Goal: Task Accomplishment & Management: Complete application form

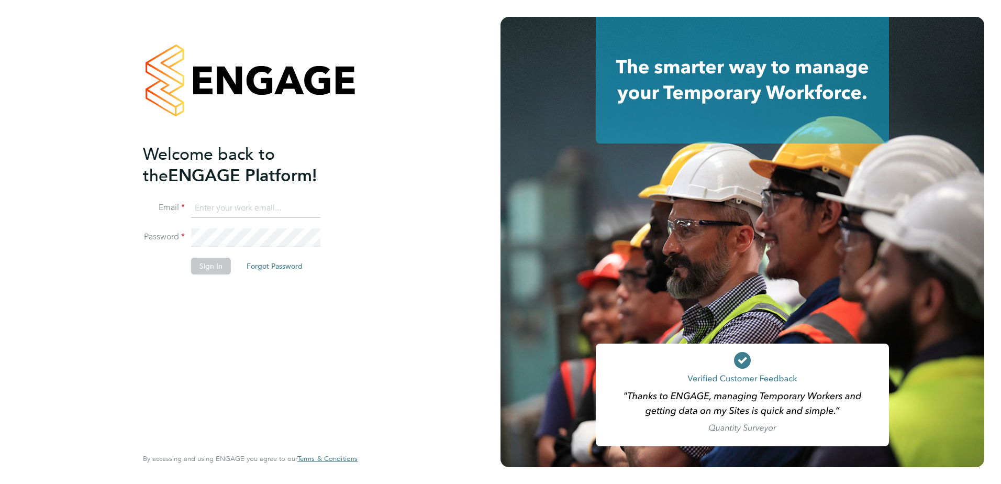
type input "george.white@vistry.co.uk"
click at [198, 264] on button "Sign In" at bounding box center [211, 266] width 40 height 17
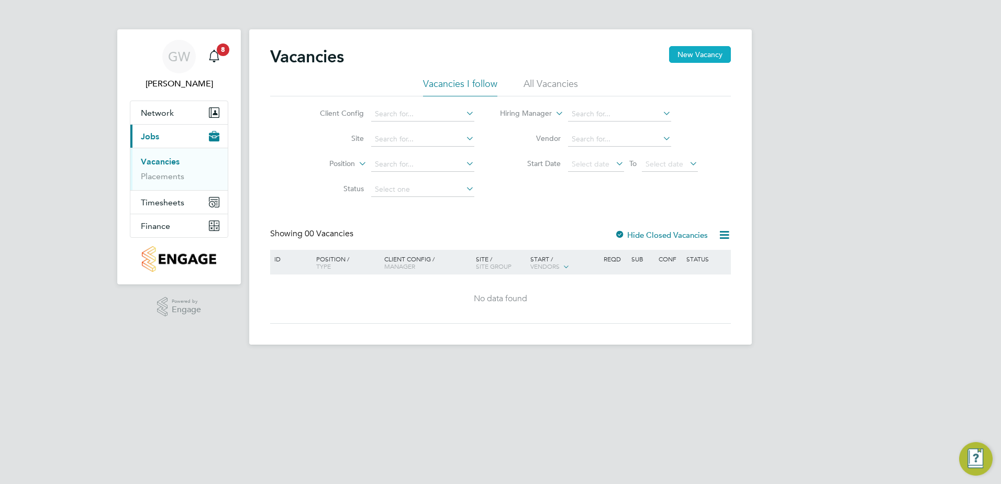
click at [694, 47] on button "New Vacancy" at bounding box center [700, 54] width 62 height 17
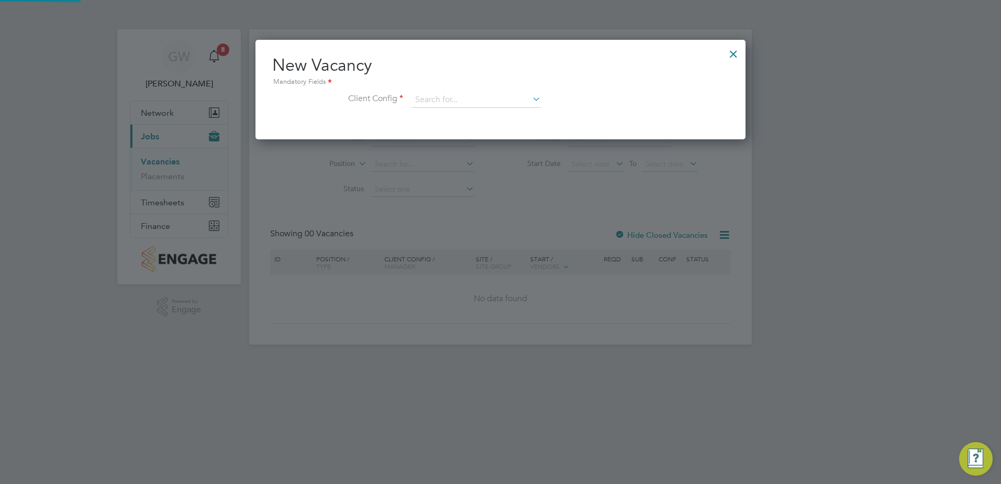
scroll to position [99, 491]
click at [476, 90] on div "New Vacancy Mandatory Fields Client Config" at bounding box center [500, 86] width 457 height 64
click at [475, 98] on input at bounding box center [476, 100] width 129 height 16
click at [469, 226] on li "Countryside Properties UK Ltd" at bounding box center [545, 228] width 268 height 14
type input "Countryside Properties UK Ltd"
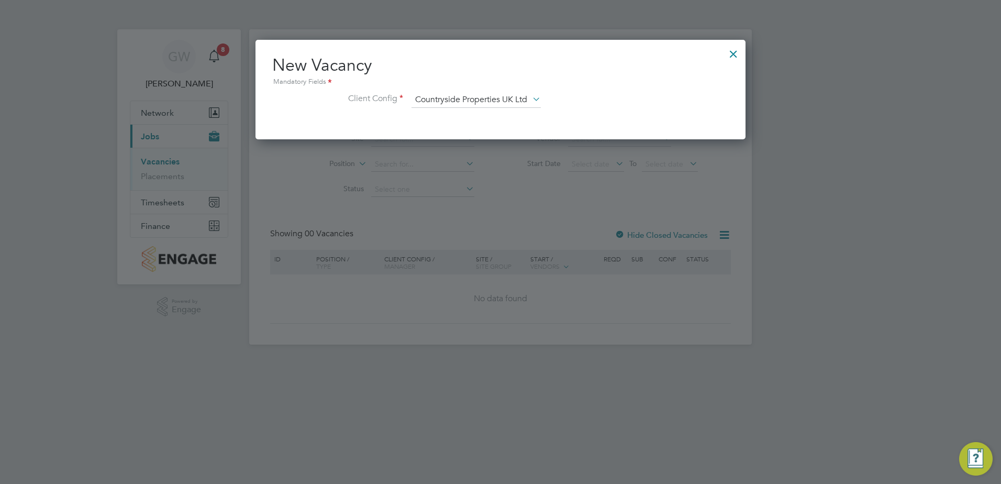
scroll to position [177, 491]
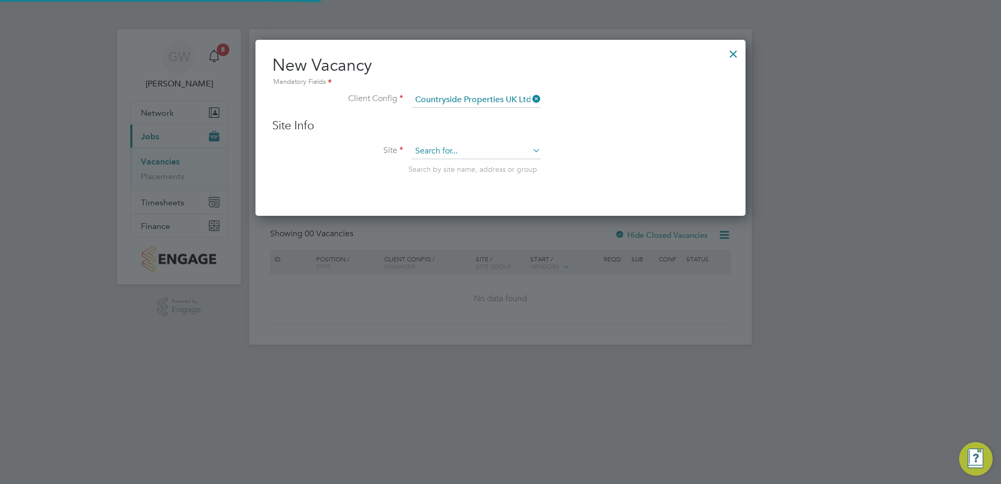
click at [459, 152] on input at bounding box center [476, 151] width 129 height 16
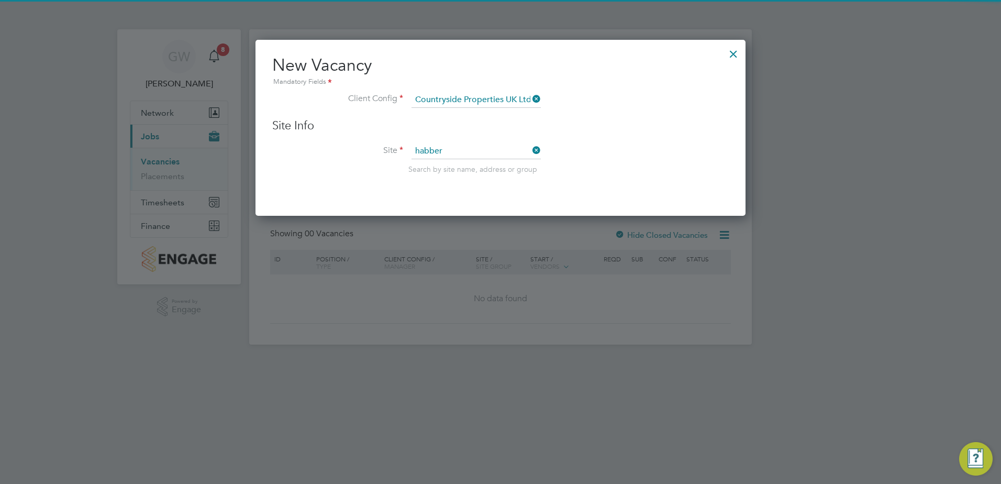
click at [467, 165] on li "Habber ley Park (Kidderminster)" at bounding box center [476, 166] width 130 height 14
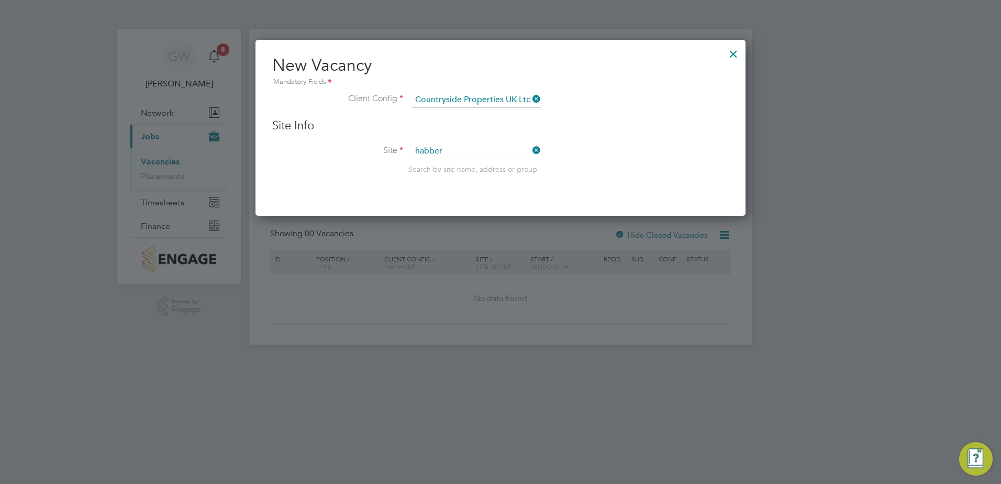
type input "[GEOGRAPHIC_DATA] ([GEOGRAPHIC_DATA])"
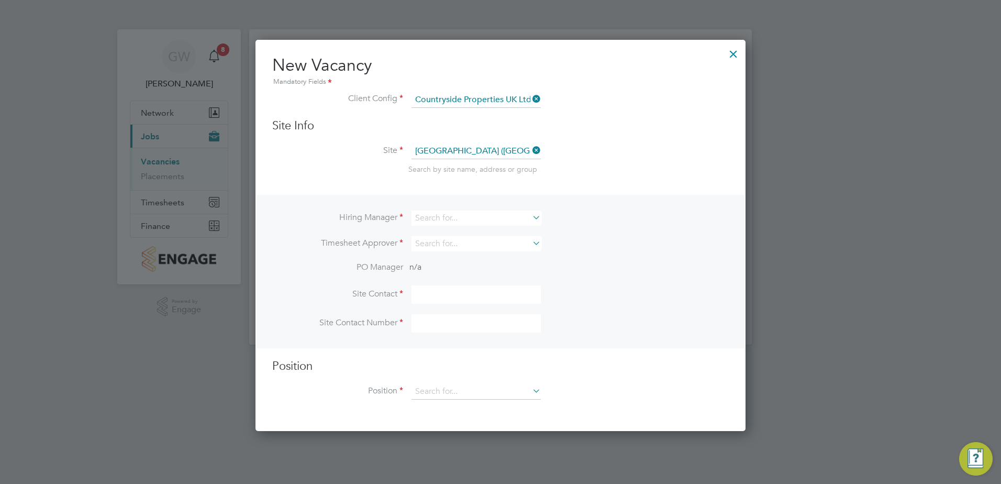
scroll to position [392, 491]
drag, startPoint x: 465, startPoint y: 219, endPoint x: 367, endPoint y: 218, distance: 97.9
click at [370, 219] on li "Hiring Manager" at bounding box center [500, 223] width 457 height 26
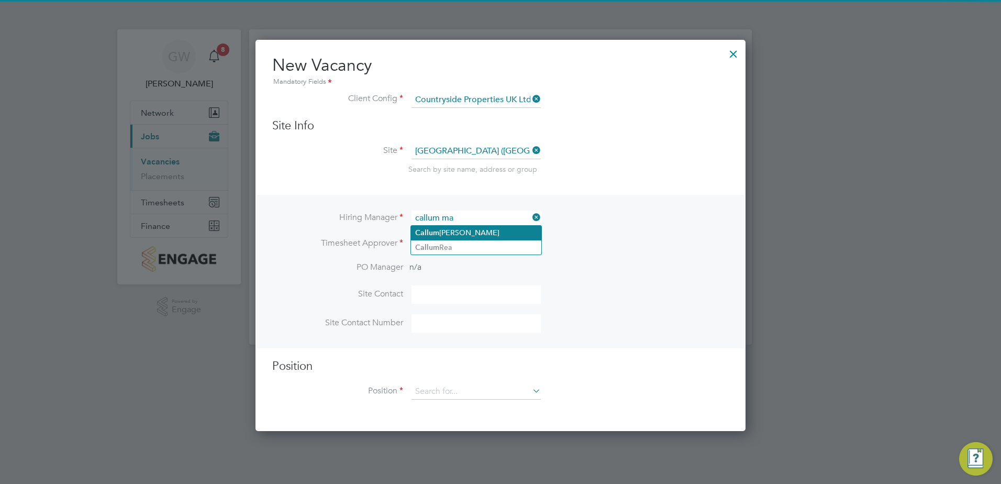
click at [481, 234] on li "[PERSON_NAME]" at bounding box center [476, 233] width 130 height 14
type input "[PERSON_NAME]"
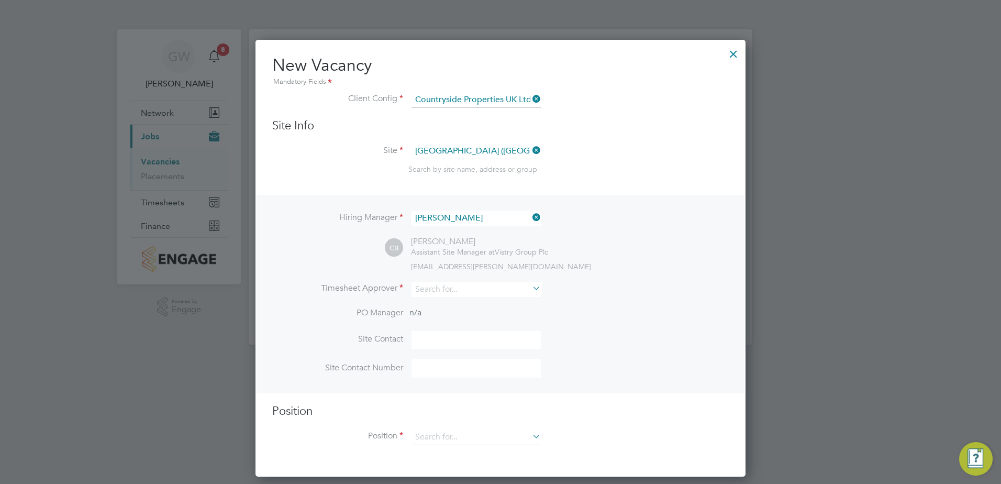
scroll to position [438, 491]
click at [454, 287] on input at bounding box center [476, 289] width 129 height 15
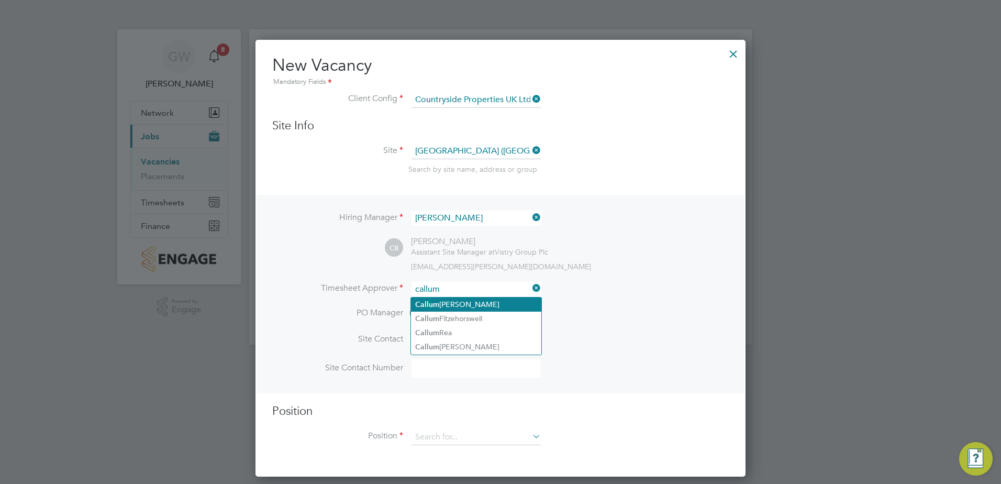
click at [454, 306] on li "[PERSON_NAME]" at bounding box center [476, 304] width 130 height 14
type input "[PERSON_NAME]"
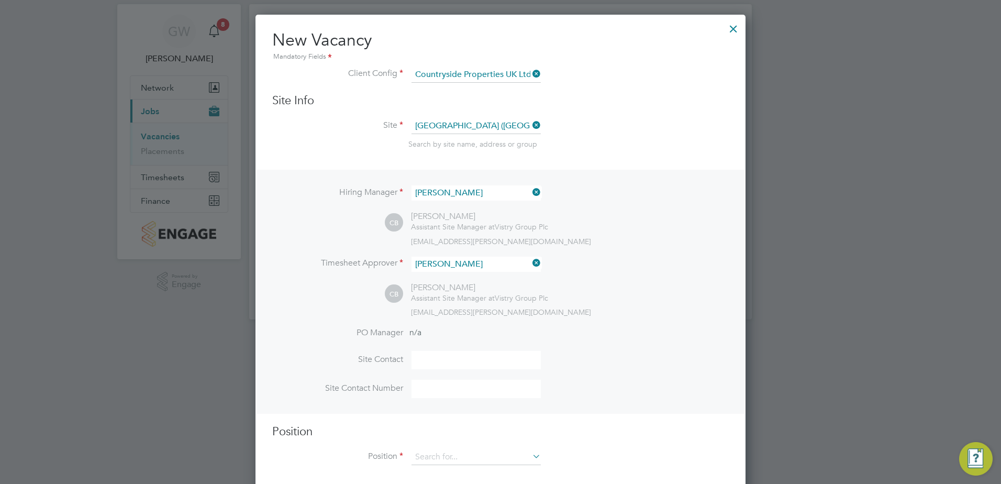
scroll to position [39, 0]
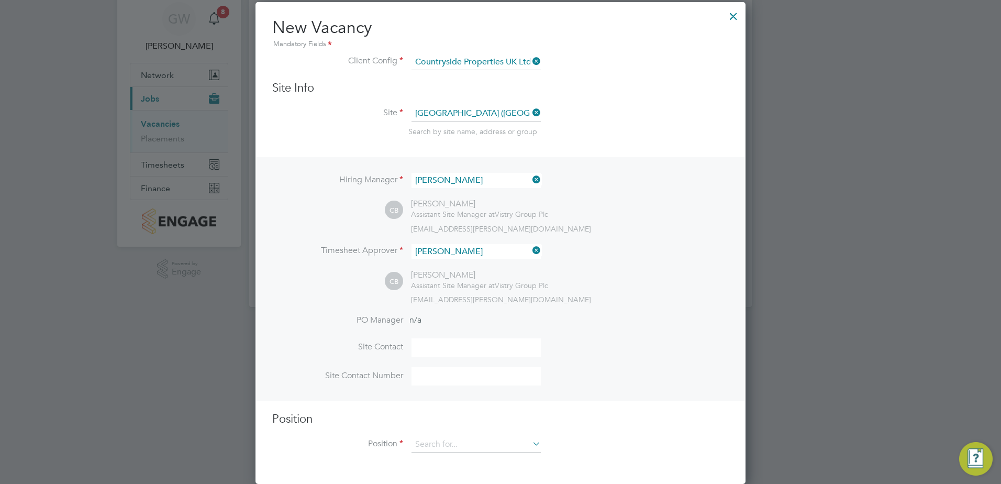
click at [437, 340] on input at bounding box center [476, 347] width 129 height 18
click at [675, 301] on div "[EMAIL_ADDRESS][PERSON_NAME][DOMAIN_NAME]" at bounding box center [570, 299] width 318 height 9
click at [502, 341] on input at bounding box center [476, 347] width 129 height 18
type input "[PERSON_NAME]"
click at [473, 439] on input at bounding box center [476, 445] width 129 height 16
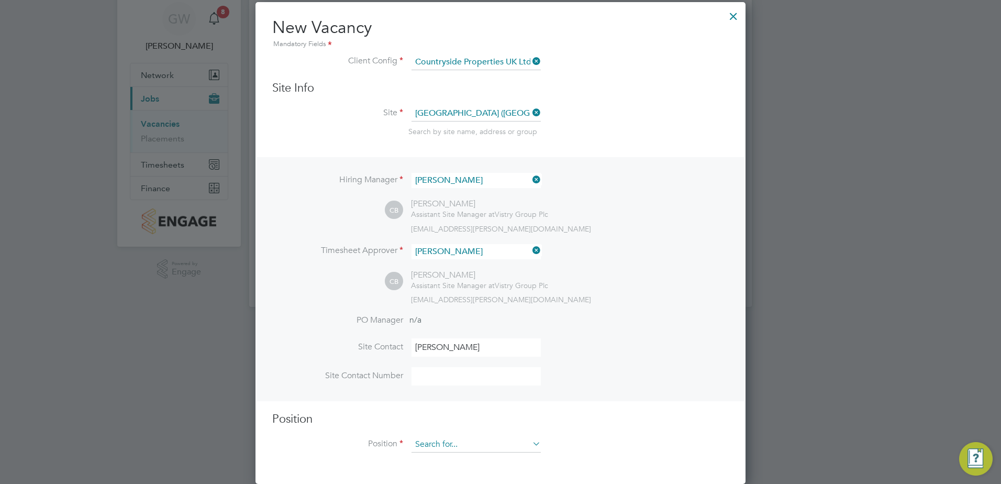
click at [448, 446] on input at bounding box center [476, 445] width 129 height 16
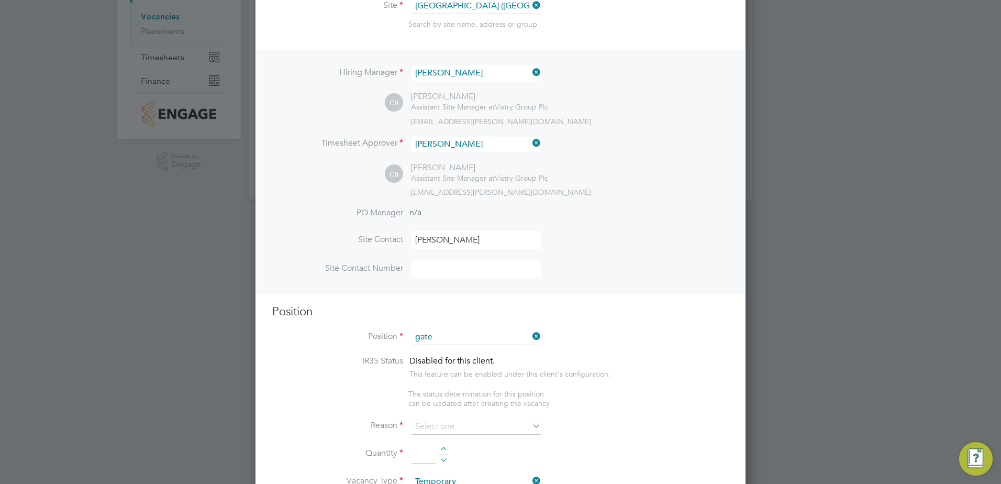
drag, startPoint x: 472, startPoint y: 407, endPoint x: 518, endPoint y: 383, distance: 52.2
click at [472, 407] on li "Gate Person (Zone 5)" at bounding box center [476, 410] width 130 height 14
type input "Gate Person (Zone 5)"
type textarea "- Welcoming visitors and signing visitors in and out of site - Checking CSCS ca…"
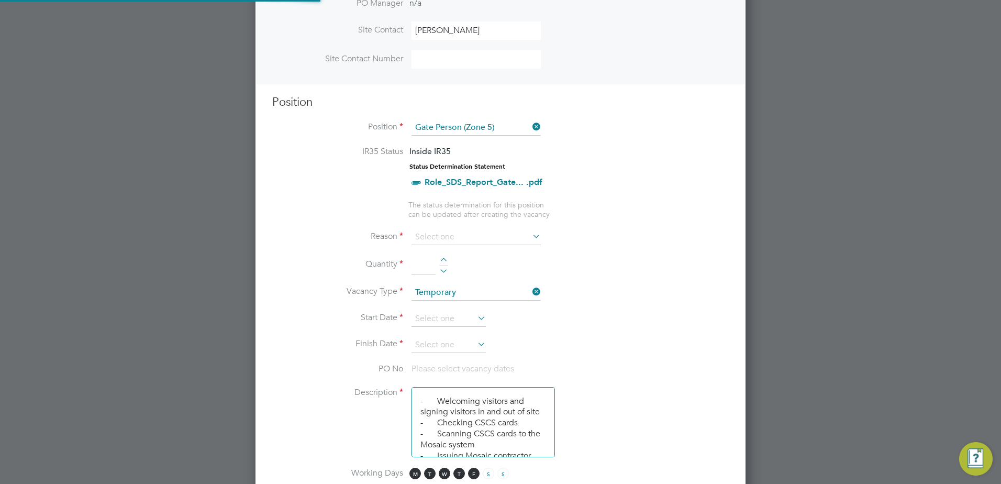
scroll to position [31, 55]
click at [438, 238] on input at bounding box center [476, 237] width 129 height 16
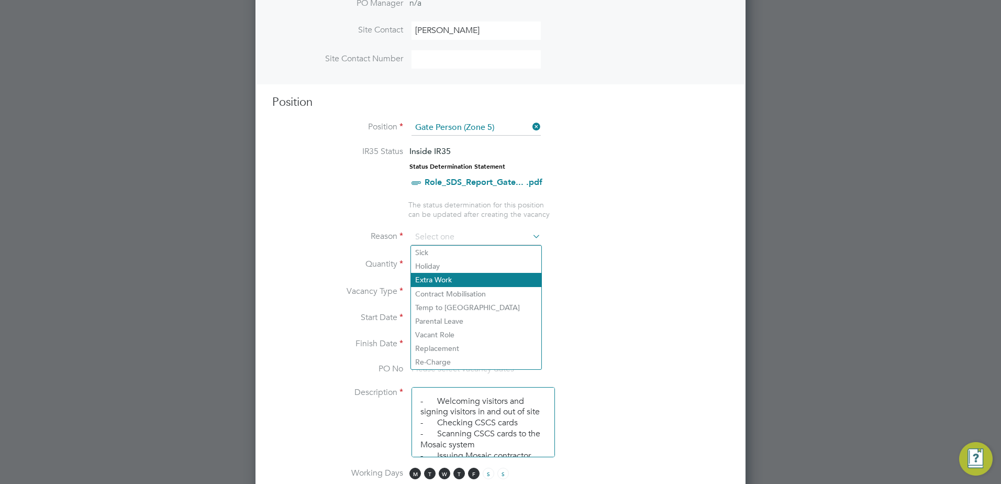
click at [446, 281] on li "Extra Work" at bounding box center [476, 280] width 130 height 14
type input "Extra Work"
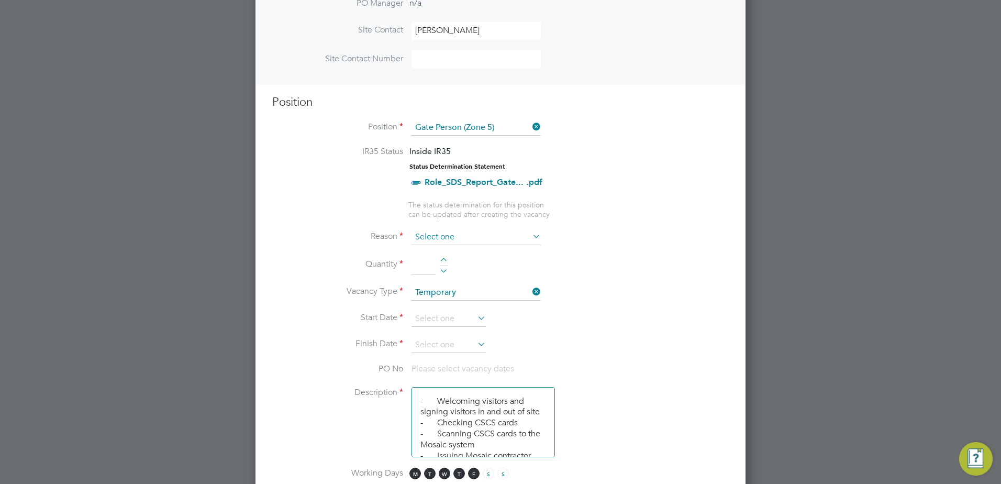
click at [447, 243] on input at bounding box center [476, 237] width 129 height 16
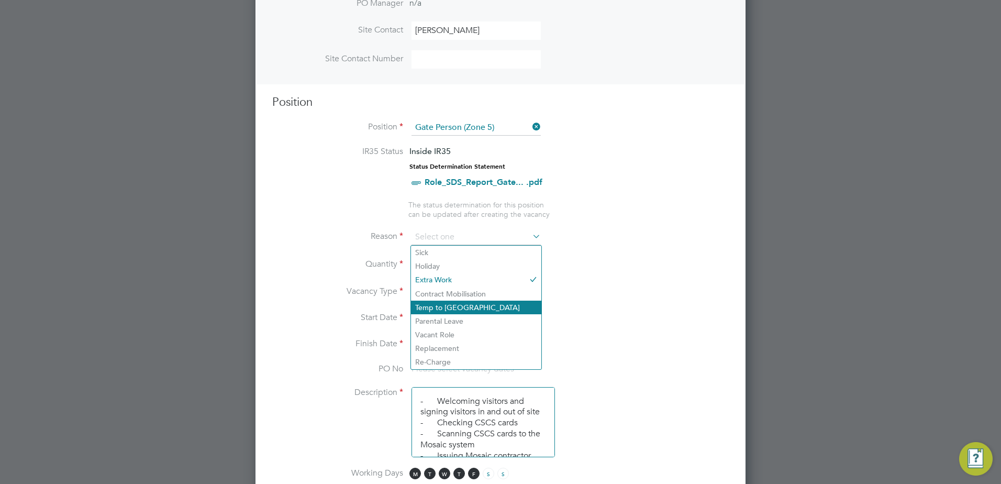
click at [446, 308] on li "Temp to [GEOGRAPHIC_DATA]" at bounding box center [476, 308] width 130 height 14
type input "Temp to [GEOGRAPHIC_DATA]"
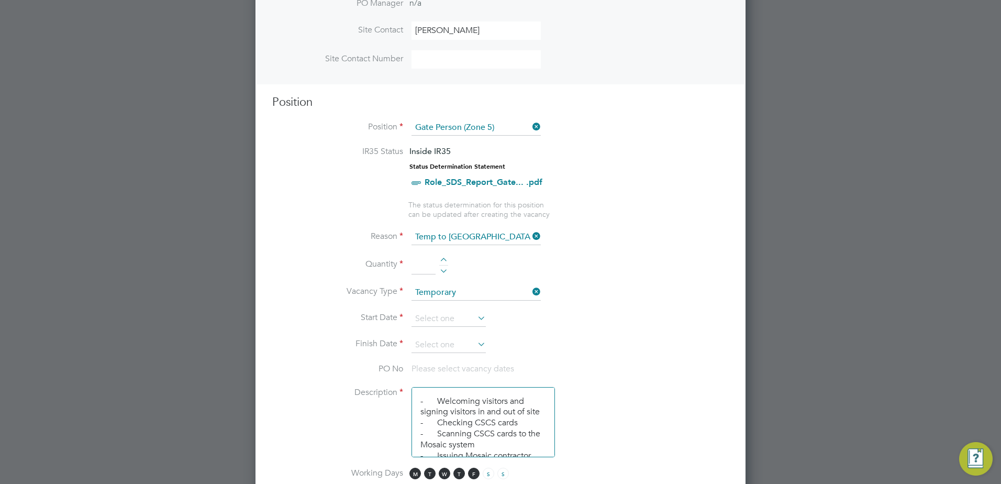
click at [433, 270] on input at bounding box center [424, 265] width 24 height 19
type input "1"
click at [573, 258] on li "Quantity 1" at bounding box center [500, 270] width 457 height 29
click at [480, 286] on input at bounding box center [476, 293] width 129 height 16
click at [600, 292] on li "Vacancy Type" at bounding box center [500, 298] width 457 height 26
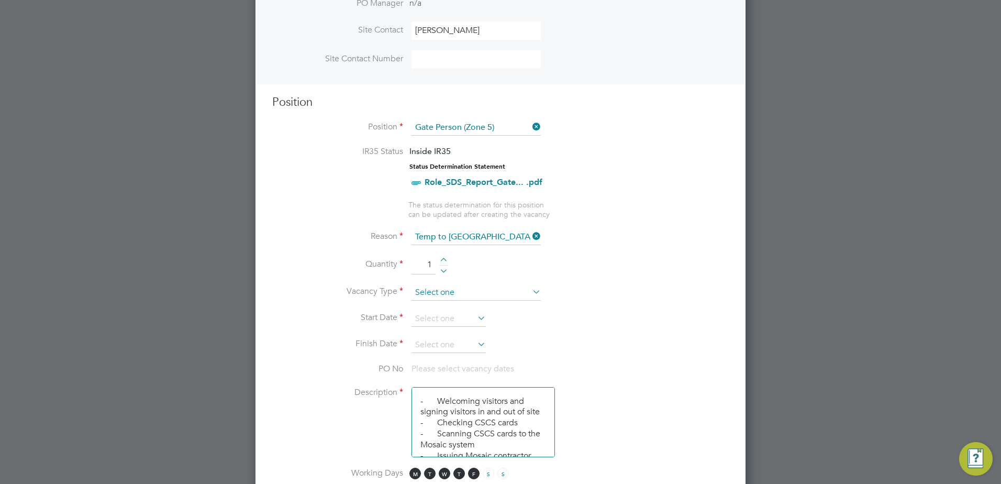
click at [475, 291] on input at bounding box center [476, 293] width 129 height 16
click at [461, 309] on li "Temporary" at bounding box center [476, 308] width 130 height 14
type input "Temporary"
click at [449, 320] on input at bounding box center [449, 319] width 74 height 16
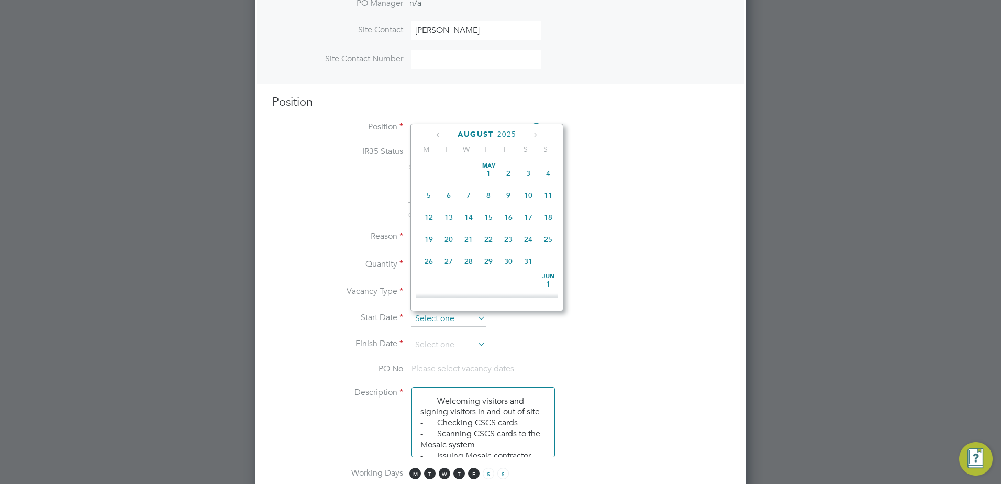
scroll to position [408, 0]
click at [445, 238] on span "2" at bounding box center [449, 229] width 20 height 20
type input "[DATE]"
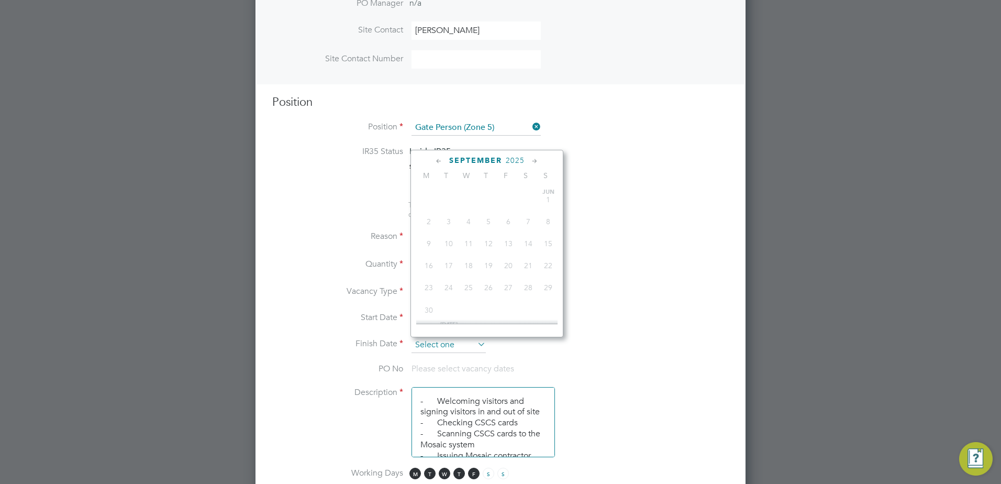
click at [454, 346] on input at bounding box center [449, 345] width 74 height 16
click at [505, 235] on span "31" at bounding box center [508, 225] width 20 height 20
type input "[DATE]"
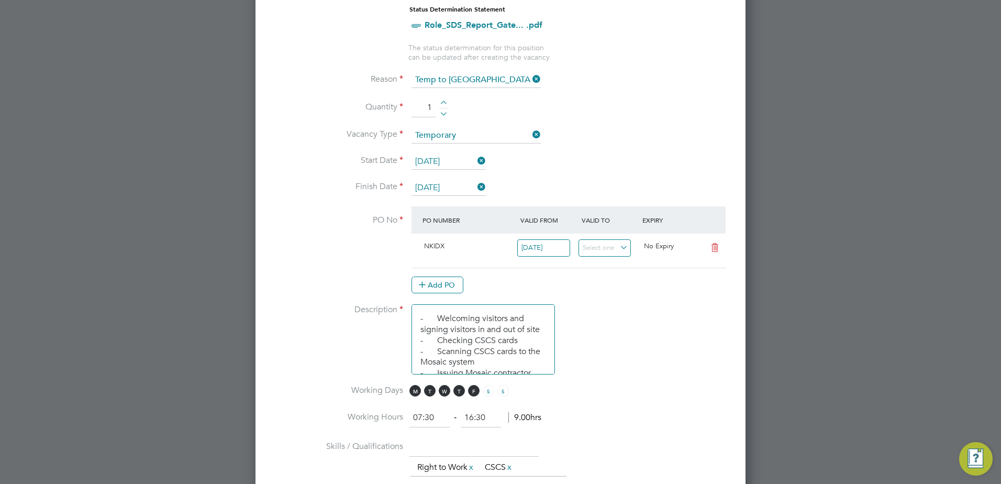
scroll to position [459, 0]
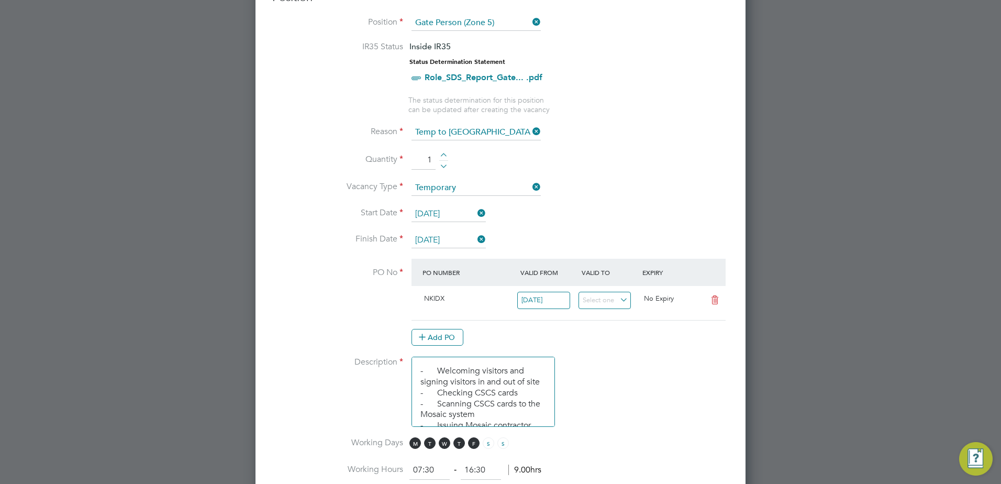
click at [460, 211] on input "[DATE]" at bounding box center [449, 214] width 74 height 16
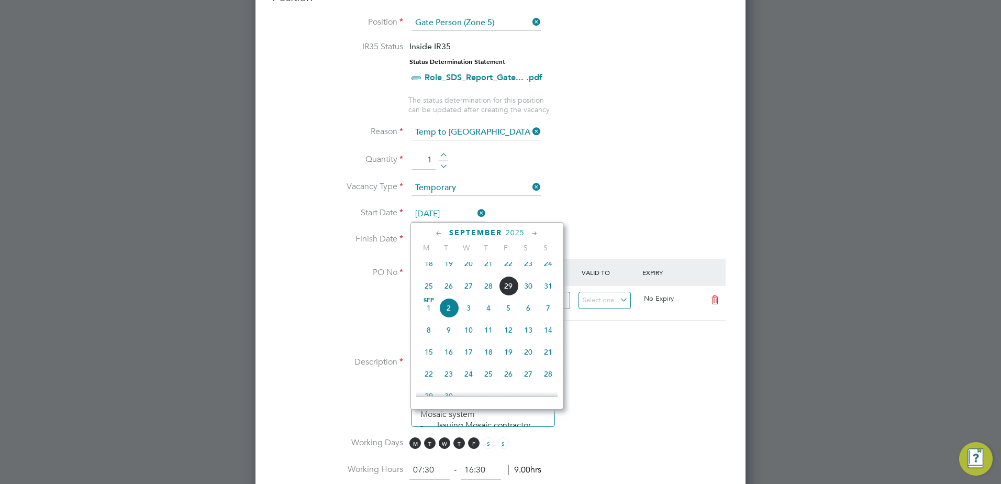
click at [448, 295] on span "26" at bounding box center [449, 286] width 20 height 20
type input "[DATE]"
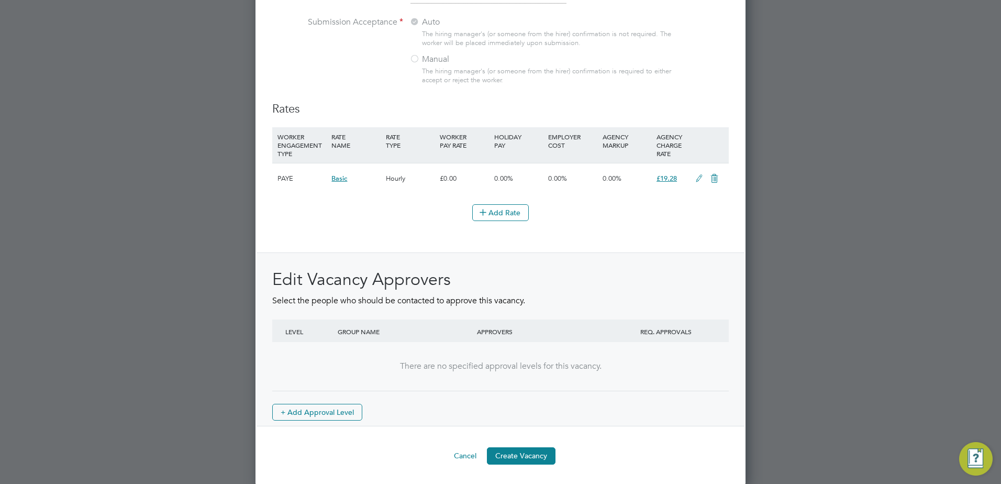
scroll to position [1141, 0]
click at [516, 454] on button "Create Vacancy" at bounding box center [521, 454] width 69 height 17
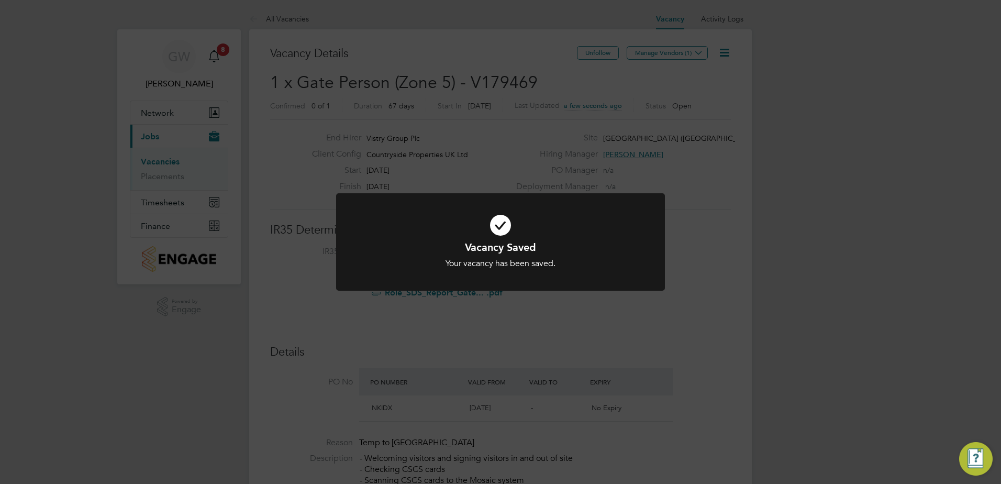
click at [653, 86] on div "Vacancy Saved Your vacancy has been saved. Cancel Okay" at bounding box center [500, 242] width 1001 height 484
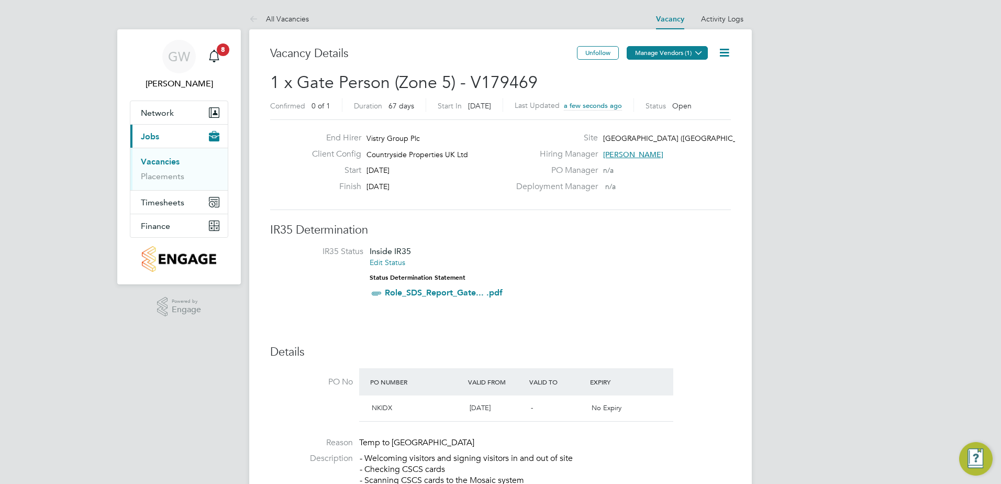
click at [662, 54] on button "Manage Vendors (1)" at bounding box center [667, 53] width 81 height 14
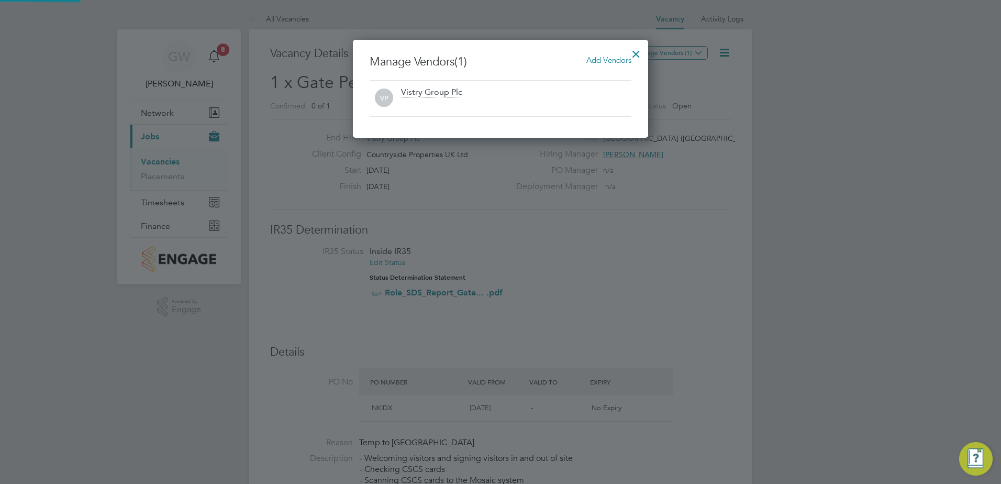
scroll to position [98, 296]
click at [605, 55] on span "Add Vendors" at bounding box center [608, 60] width 45 height 10
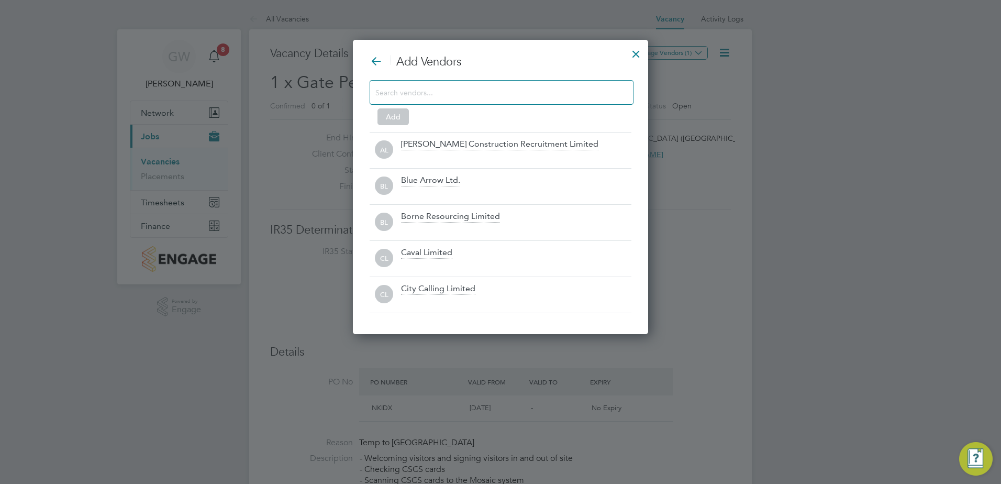
click at [524, 102] on div at bounding box center [502, 92] width 264 height 25
click at [527, 95] on input at bounding box center [493, 92] width 236 height 14
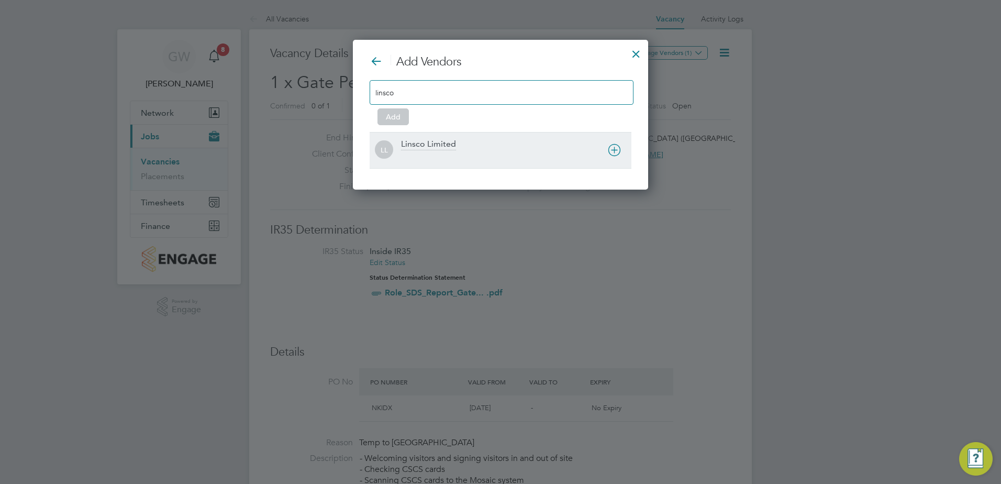
type input "linsco"
click at [474, 148] on div "Linsco Limited" at bounding box center [516, 150] width 230 height 23
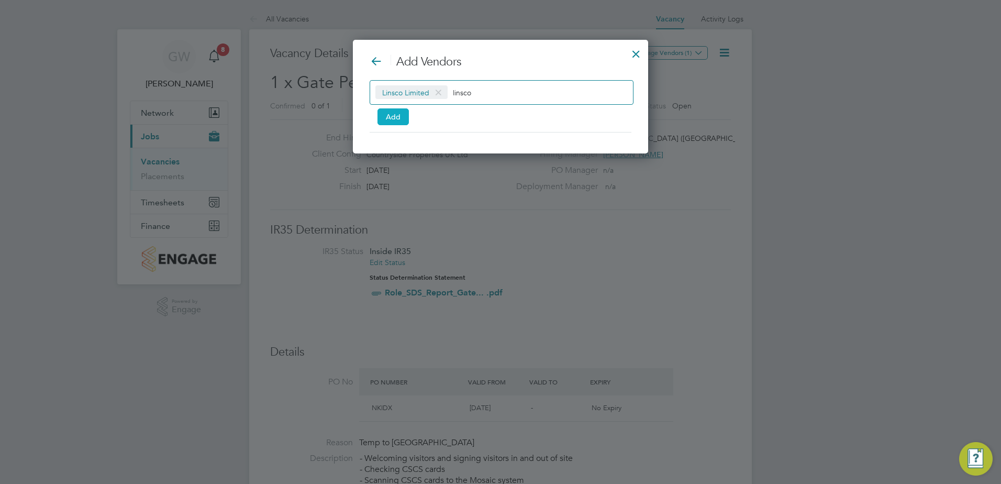
click at [401, 117] on button "Add" at bounding box center [392, 116] width 31 height 17
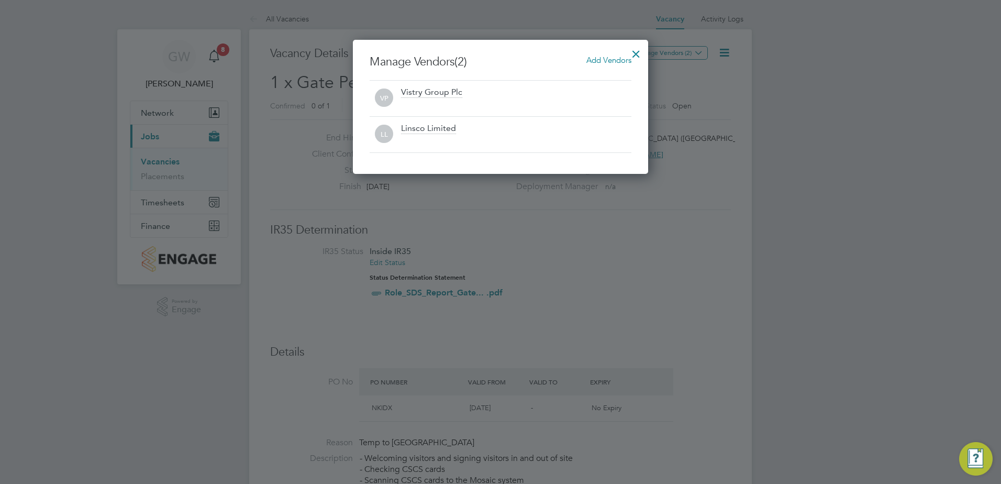
click at [637, 58] on div at bounding box center [636, 51] width 19 height 19
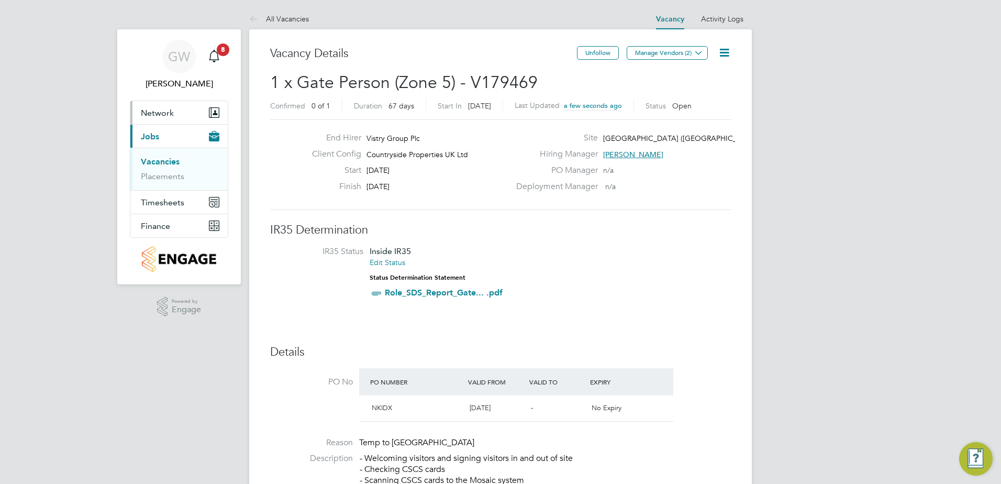
click at [197, 112] on button "Network" at bounding box center [178, 112] width 97 height 23
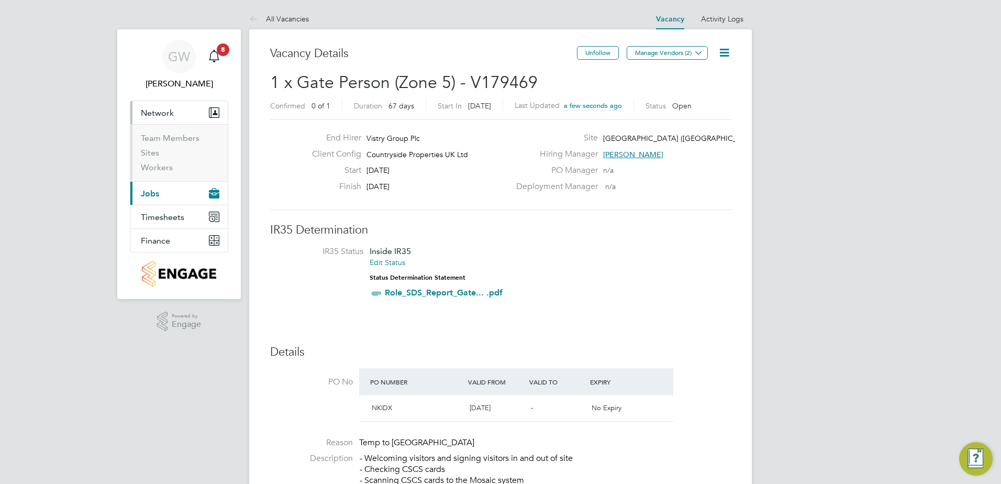
click at [179, 110] on button "Network" at bounding box center [178, 112] width 97 height 23
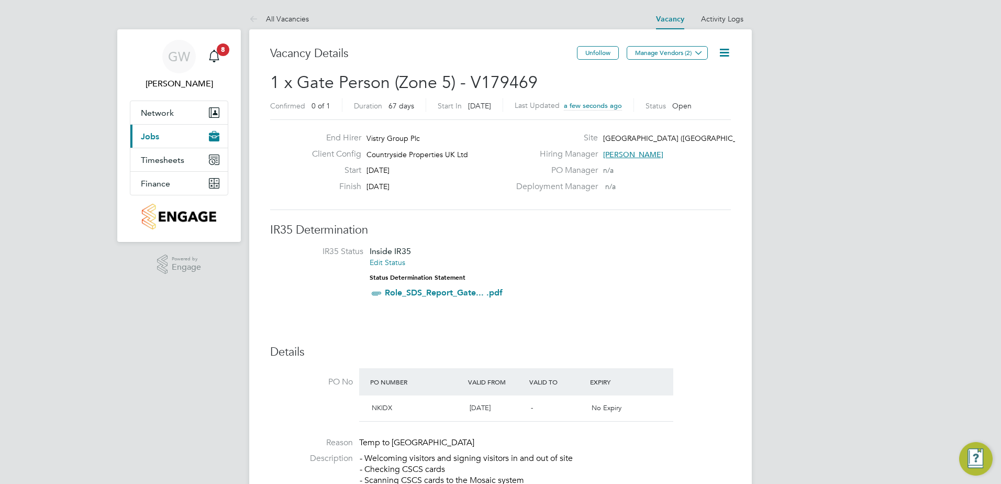
click at [169, 140] on button "Current page: Jobs" at bounding box center [178, 136] width 97 height 23
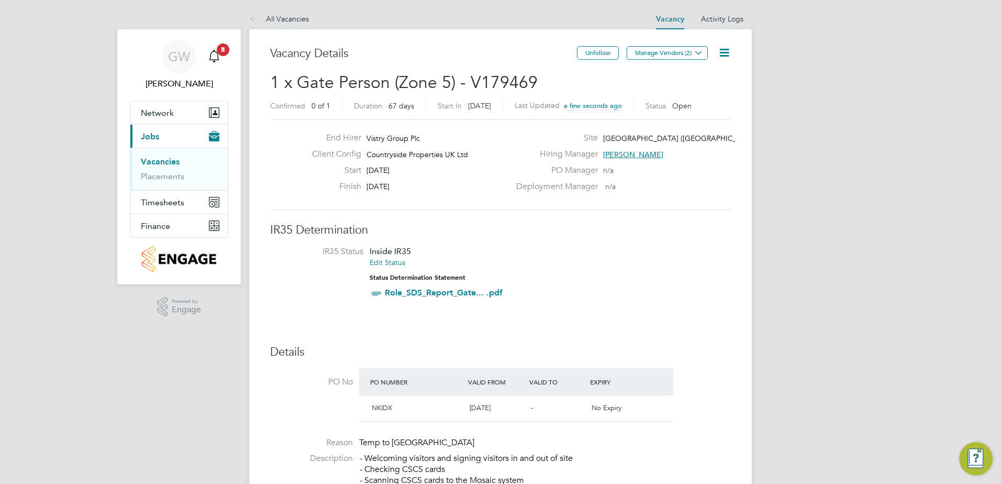
click at [166, 162] on link "Vacancies" at bounding box center [160, 162] width 39 height 10
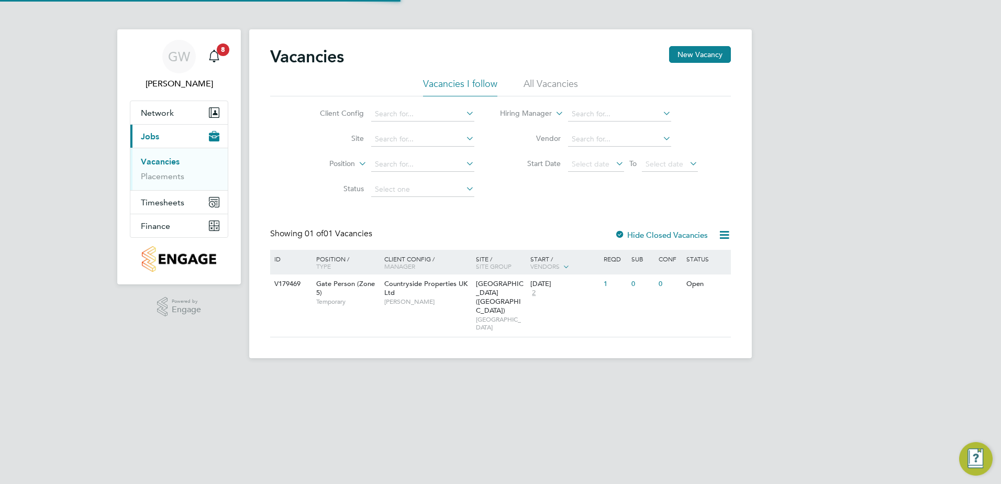
click at [672, 64] on div "Vacancies New Vacancy" at bounding box center [500, 61] width 461 height 31
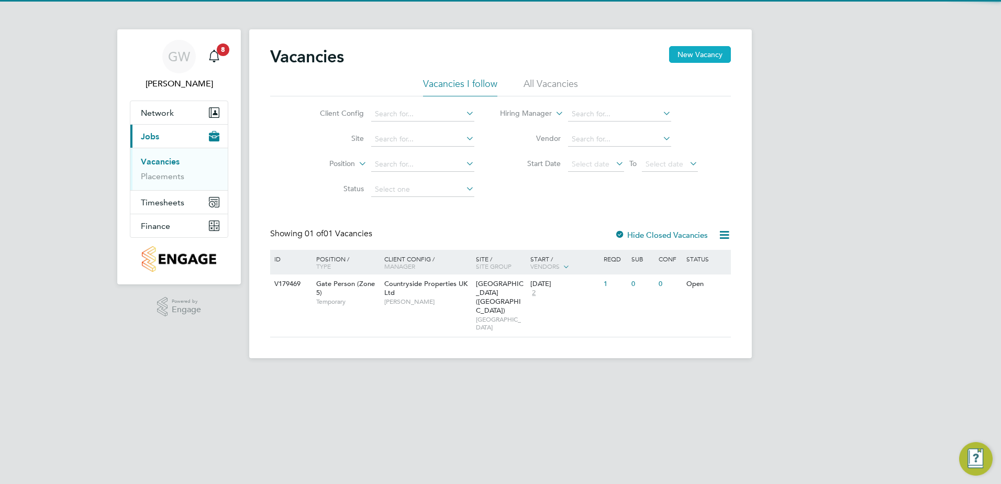
click at [686, 58] on button "New Vacancy" at bounding box center [700, 54] width 62 height 17
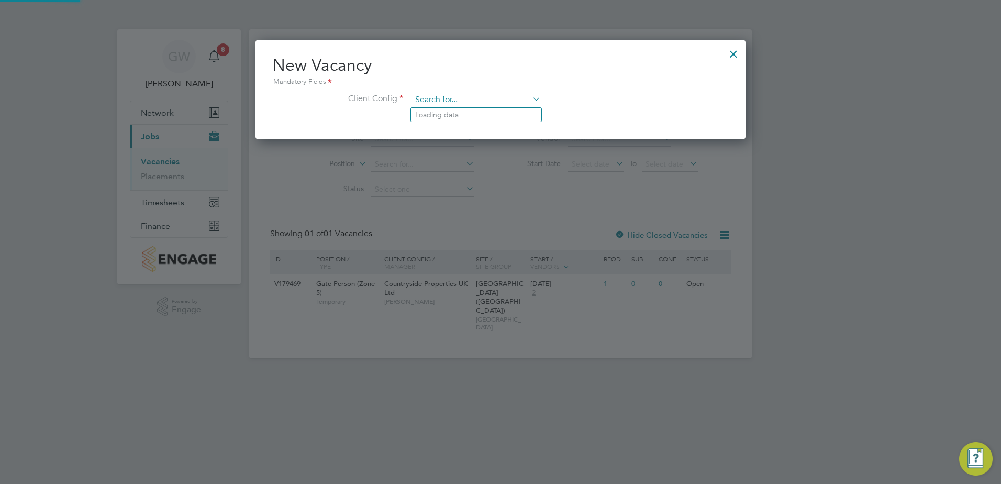
click at [470, 97] on input at bounding box center [476, 100] width 129 height 16
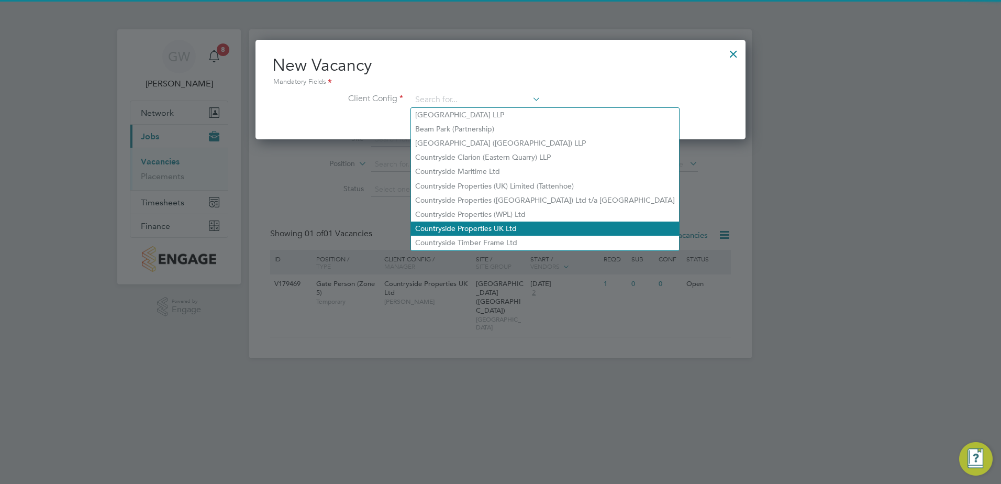
click at [462, 224] on li "Countryside Properties UK Ltd" at bounding box center [545, 228] width 268 height 14
type input "Countryside Properties UK Ltd"
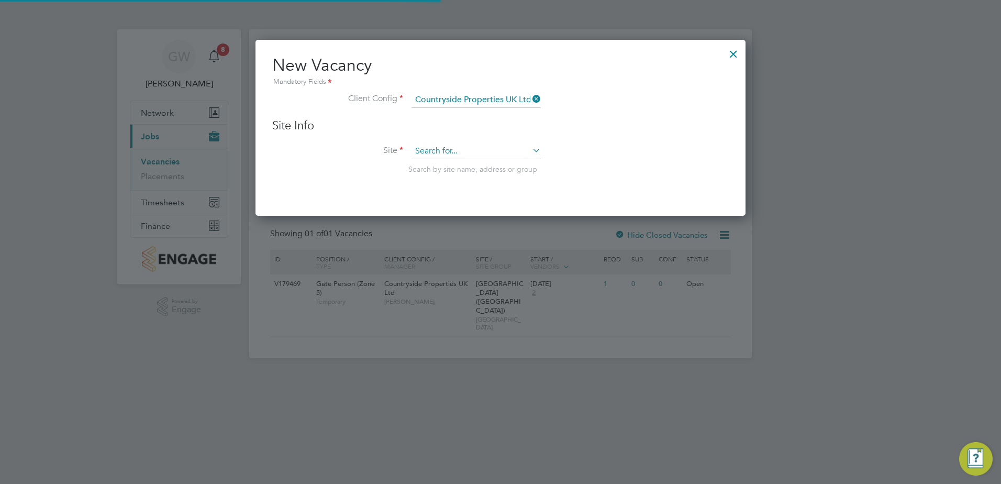
click at [456, 145] on input at bounding box center [476, 151] width 129 height 16
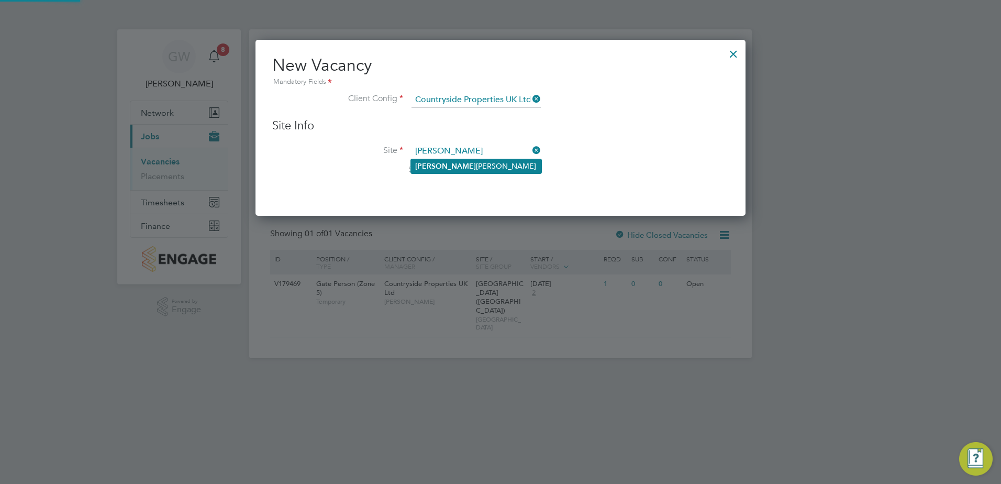
click at [457, 168] on li "[PERSON_NAME]" at bounding box center [476, 166] width 130 height 14
type input "[PERSON_NAME]"
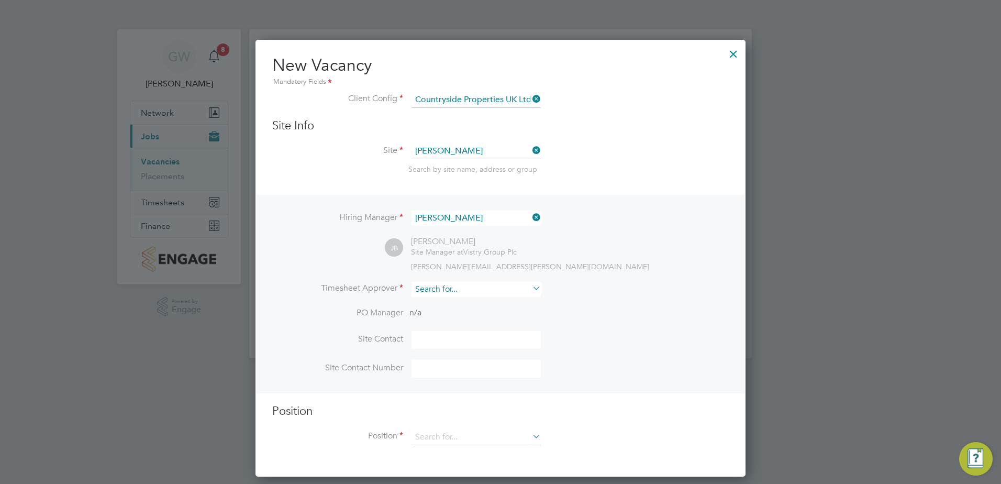
click at [445, 290] on input at bounding box center [476, 289] width 129 height 15
click at [464, 305] on li "[PERSON_NAME] [PERSON_NAME]" at bounding box center [476, 304] width 130 height 14
type input "[PERSON_NAME]"
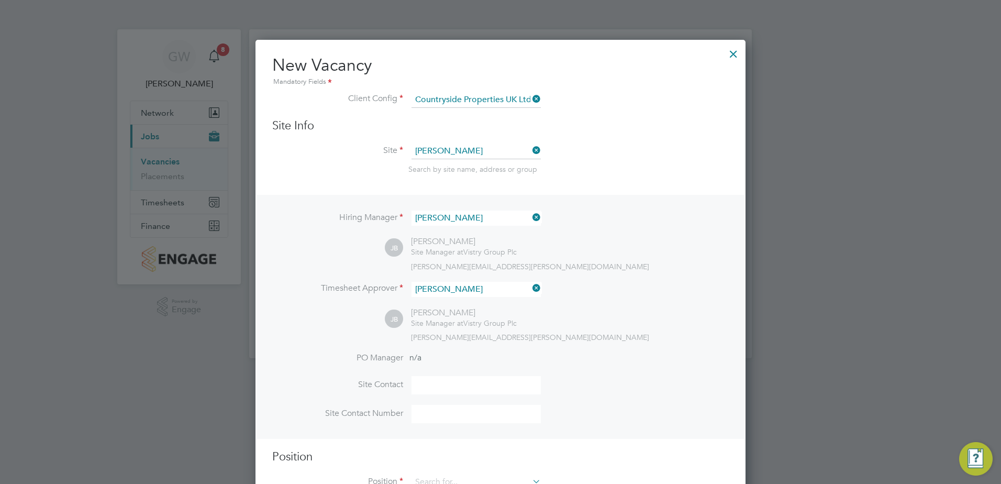
click at [439, 378] on input at bounding box center [476, 385] width 129 height 18
type input "j"
type input "[PERSON_NAME]"
click at [634, 343] on div "Hiring Manager [PERSON_NAME] [PERSON_NAME] Site Manager at Vistry Group Plc [PE…" at bounding box center [501, 316] width 488 height 243
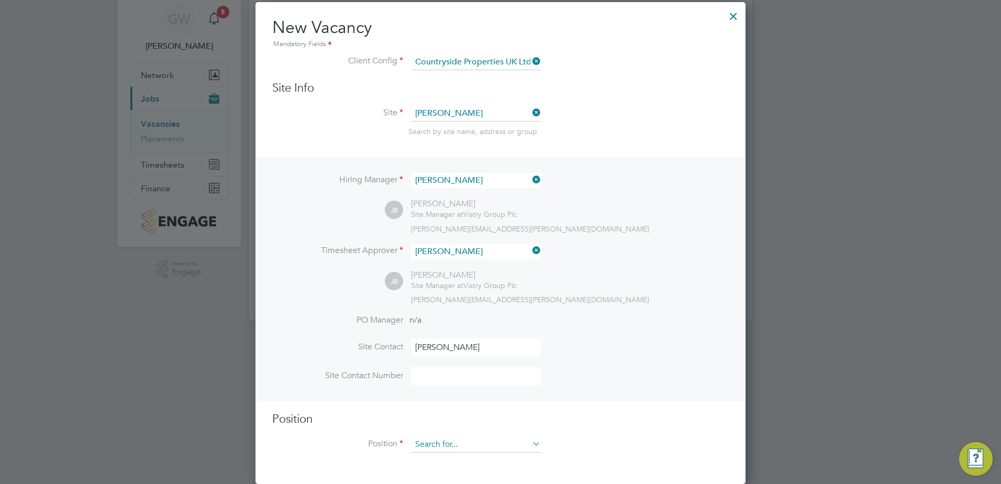
click at [457, 448] on input at bounding box center [476, 445] width 129 height 16
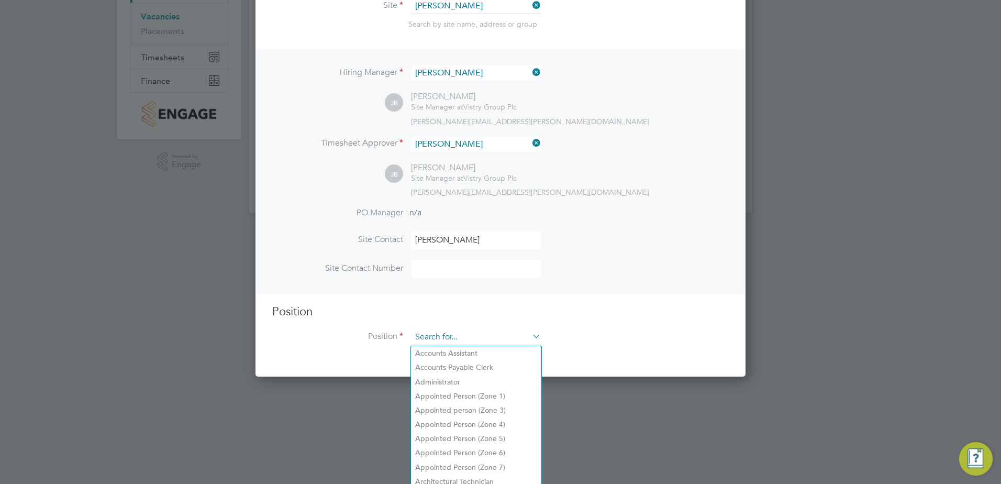
click at [471, 338] on input at bounding box center [476, 337] width 129 height 16
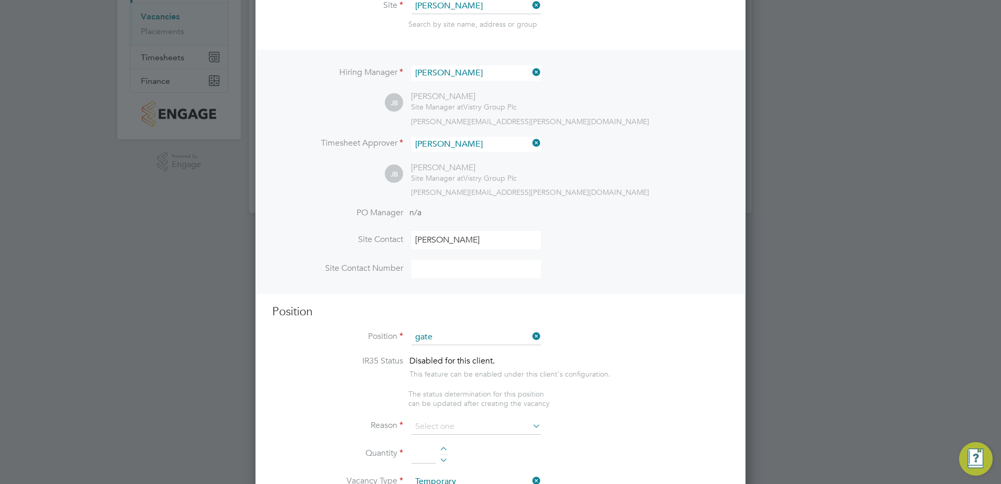
click at [479, 406] on li "Gate Person (Zone 5)" at bounding box center [476, 410] width 130 height 14
type input "Gate Person (Zone 5)"
type textarea "- Welcoming visitors and signing visitors in and out of site - Checking CSCS ca…"
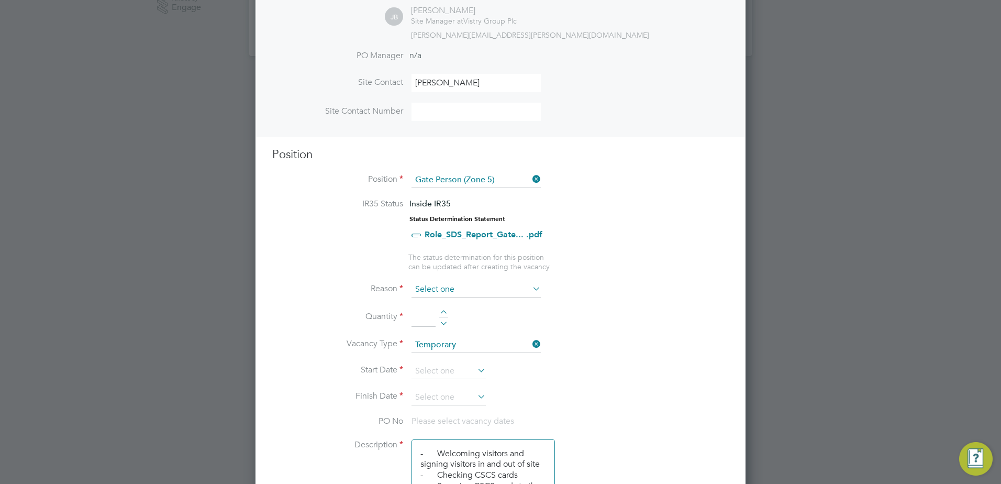
click at [444, 284] on input at bounding box center [476, 290] width 129 height 16
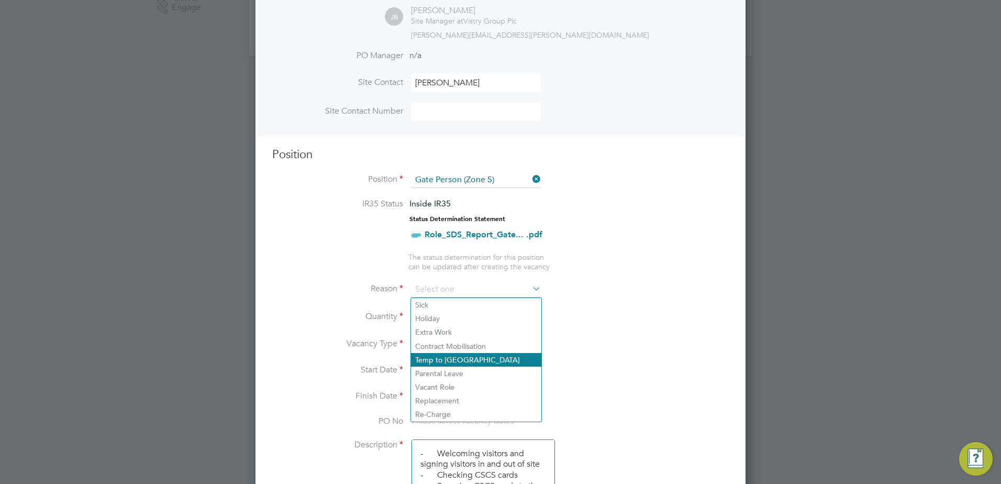
click at [449, 362] on li "Temp to [GEOGRAPHIC_DATA]" at bounding box center [476, 360] width 130 height 14
type input "Temp to [GEOGRAPHIC_DATA]"
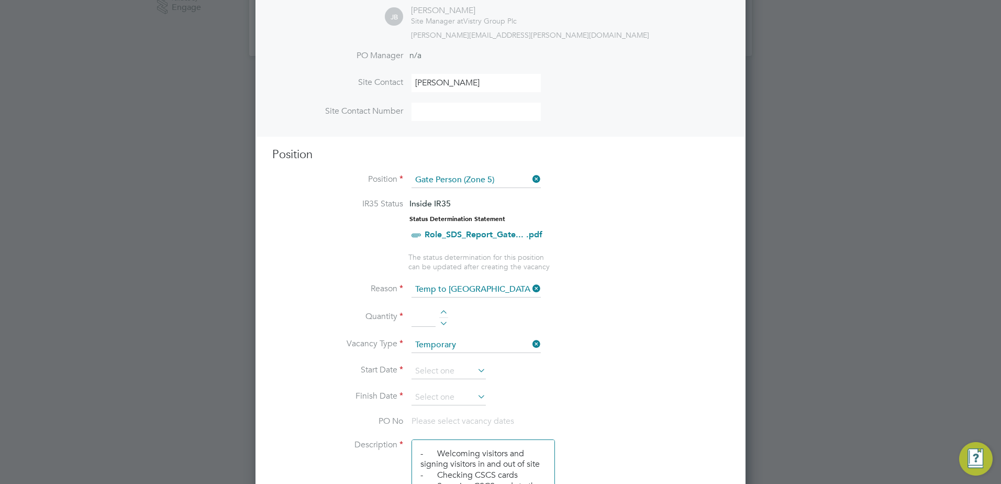
click at [430, 316] on input at bounding box center [424, 317] width 24 height 19
type input "3"
click at [438, 372] on input at bounding box center [449, 371] width 74 height 16
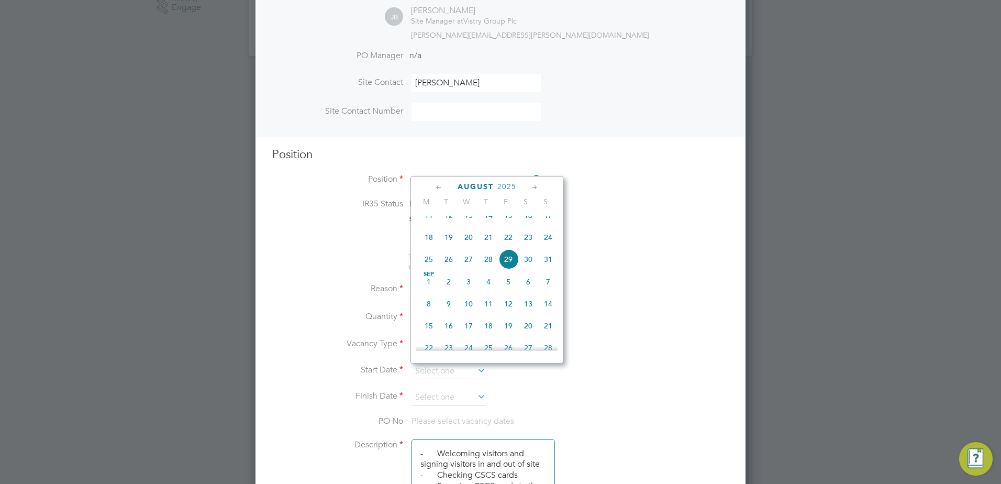
click at [509, 269] on span "29" at bounding box center [508, 259] width 20 height 20
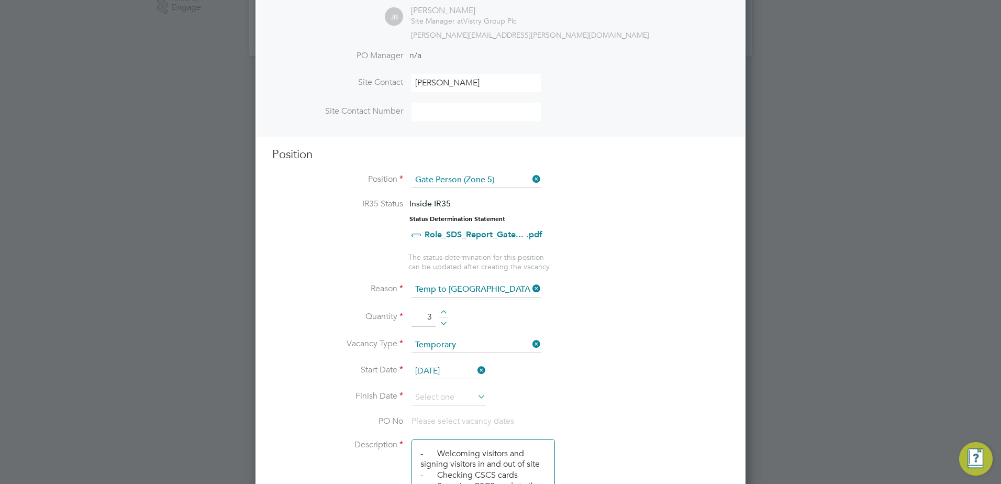
click at [445, 368] on input "[DATE]" at bounding box center [449, 371] width 74 height 16
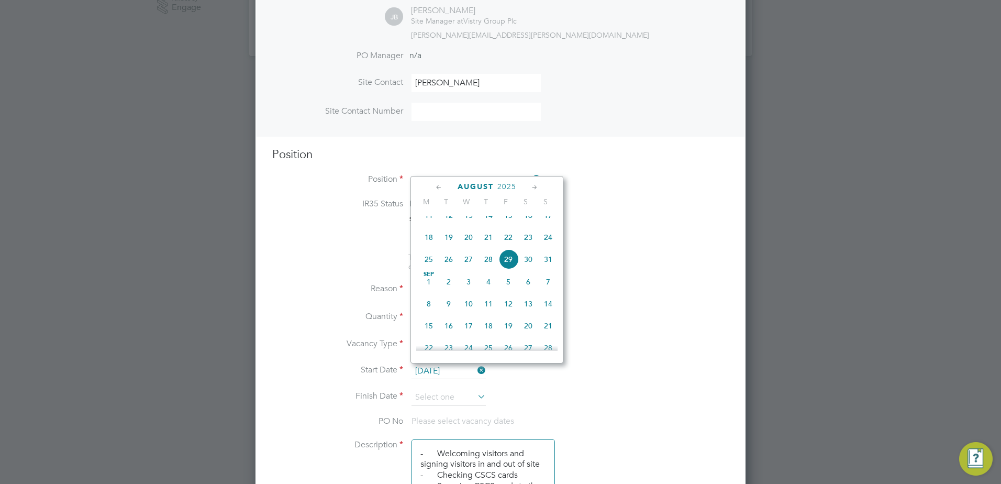
click at [427, 292] on span "[DATE]" at bounding box center [429, 282] width 20 height 20
type input "[DATE]"
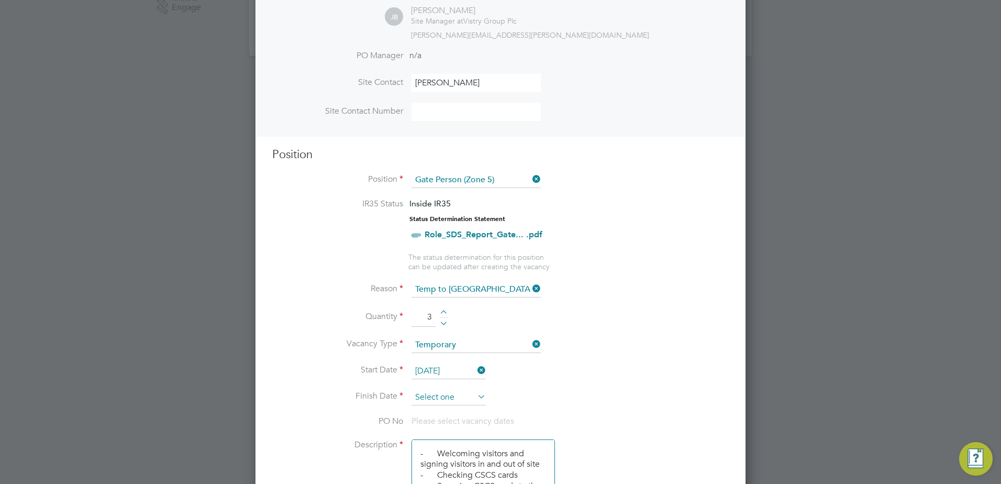
click at [449, 397] on input at bounding box center [449, 398] width 74 height 16
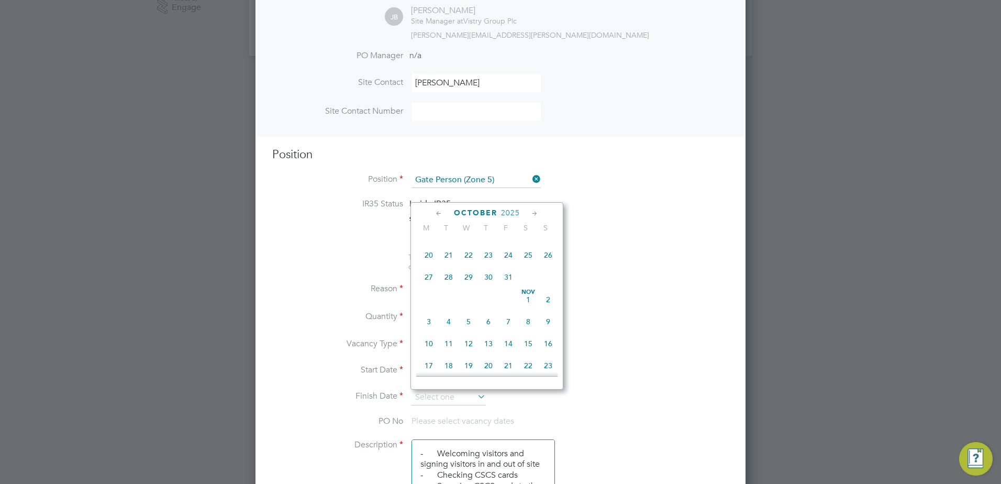
scroll to position [474, 0]
click at [507, 339] on span "31" at bounding box center [508, 329] width 20 height 20
type input "[DATE]"
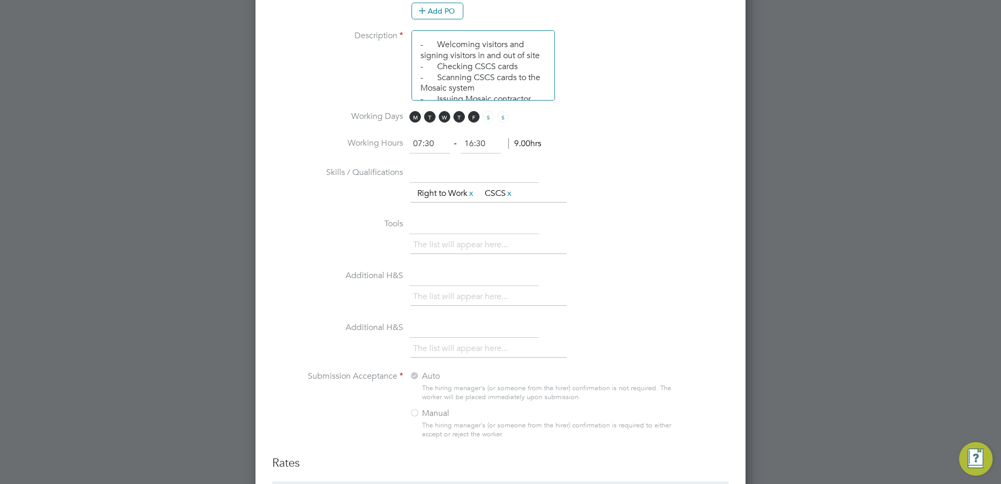
scroll to position [1141, 0]
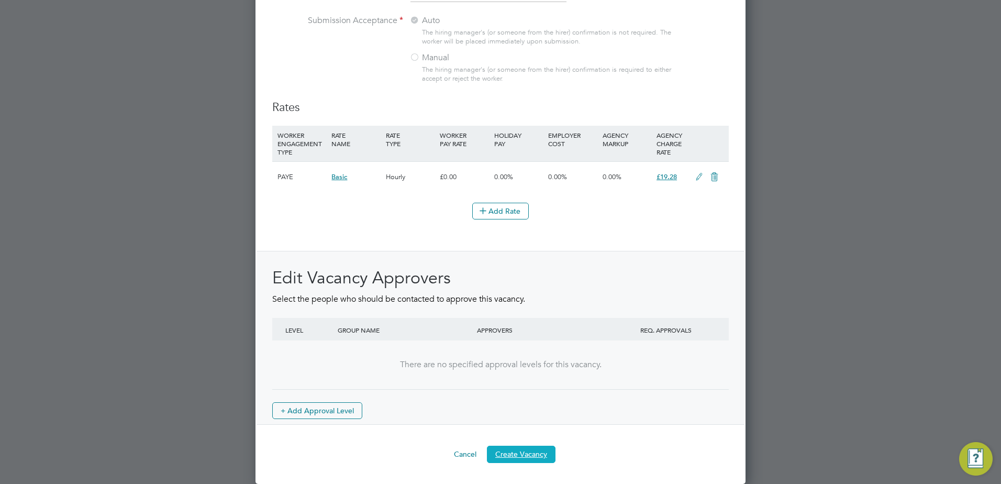
click at [528, 451] on button "Create Vacancy" at bounding box center [521, 454] width 69 height 17
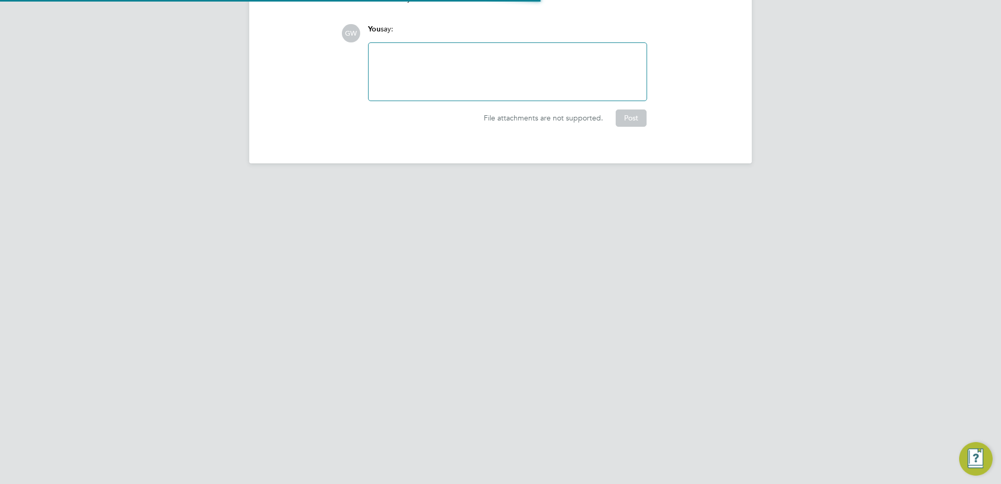
scroll to position [5, 5]
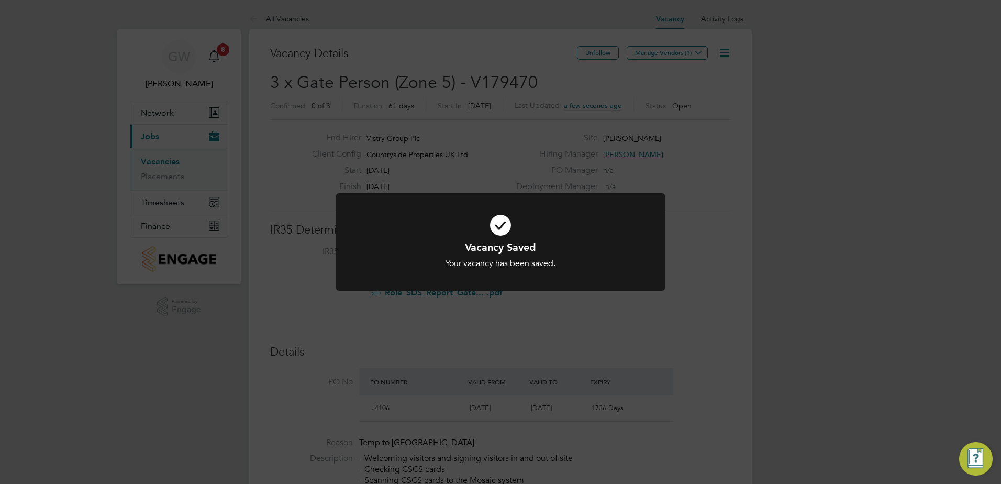
click at [683, 55] on div "Vacancy Saved Your vacancy has been saved. Cancel Okay" at bounding box center [500, 242] width 1001 height 484
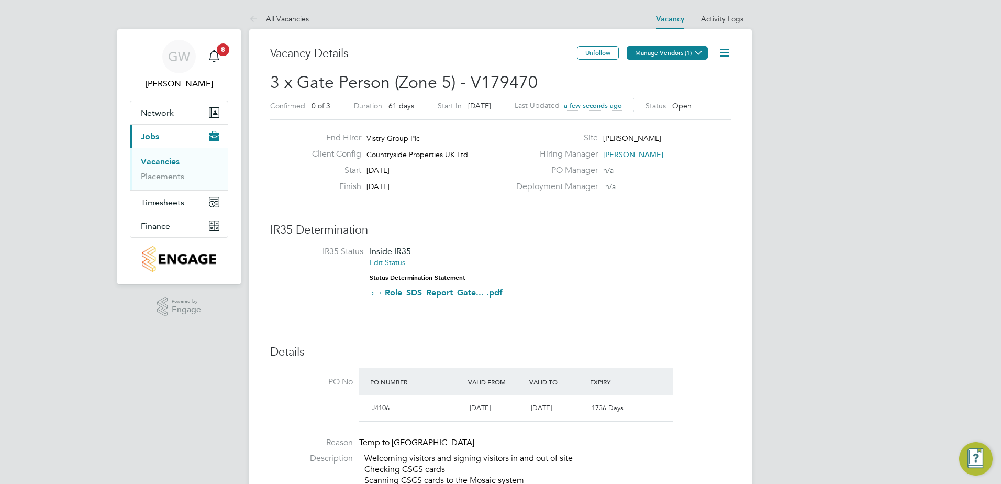
click at [679, 55] on button "Manage Vendors (1)" at bounding box center [667, 53] width 81 height 14
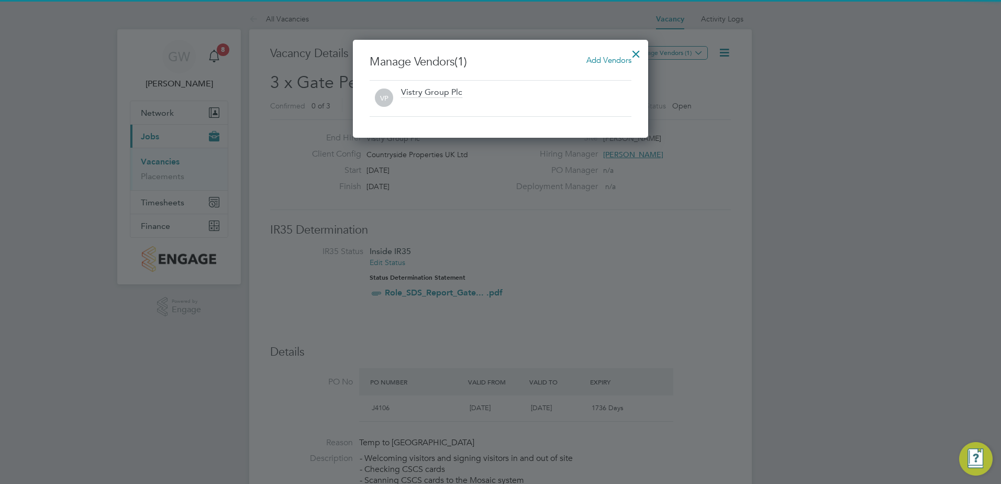
click at [610, 63] on span "Add Vendors" at bounding box center [608, 60] width 45 height 10
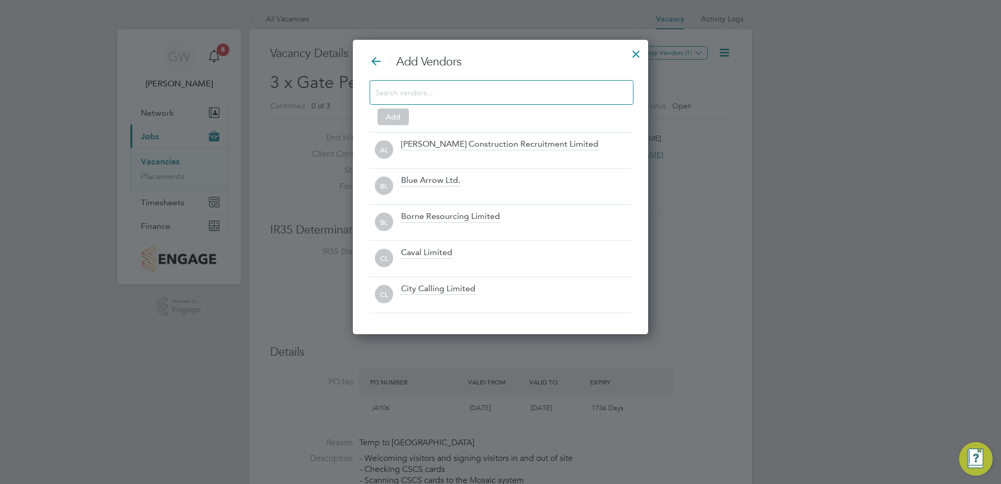
click at [596, 94] on input at bounding box center [493, 92] width 236 height 14
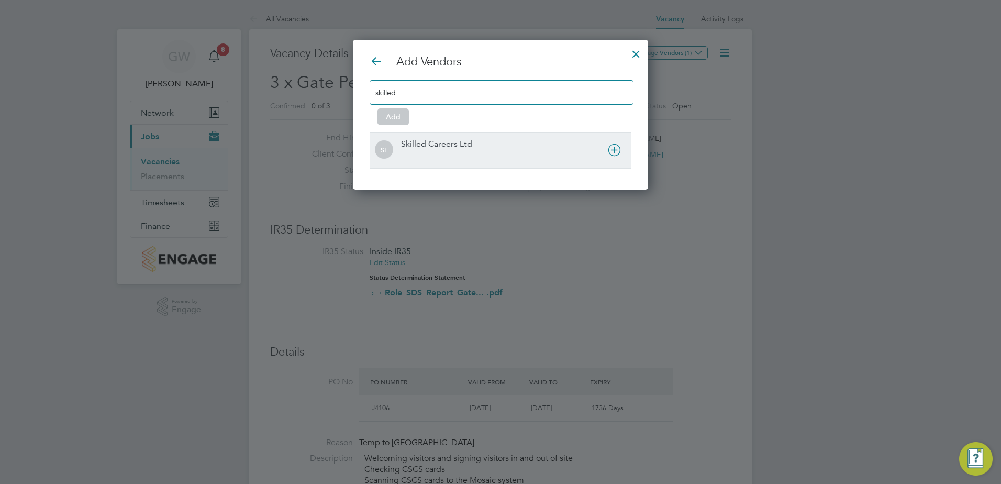
type input "skilled"
click at [500, 151] on div "Skilled Careers Ltd" at bounding box center [516, 150] width 230 height 23
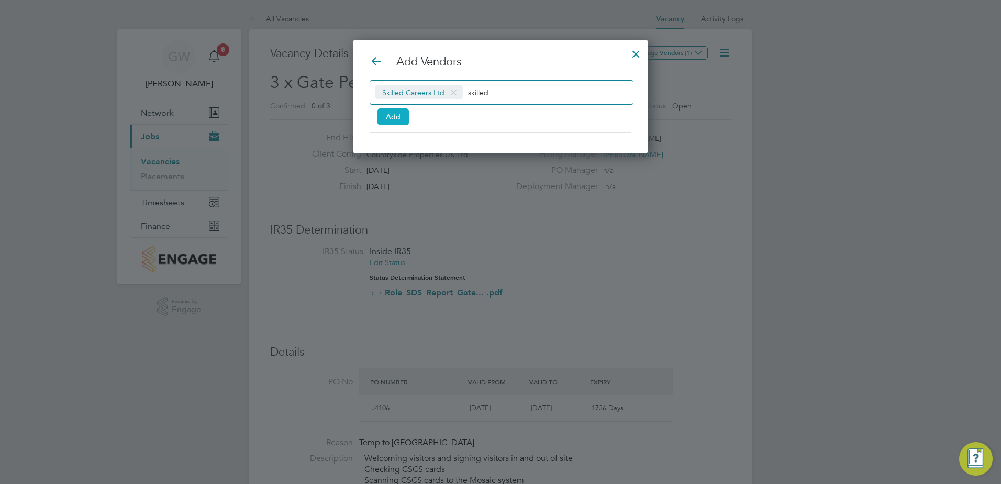
click at [398, 113] on button "Add" at bounding box center [392, 116] width 31 height 17
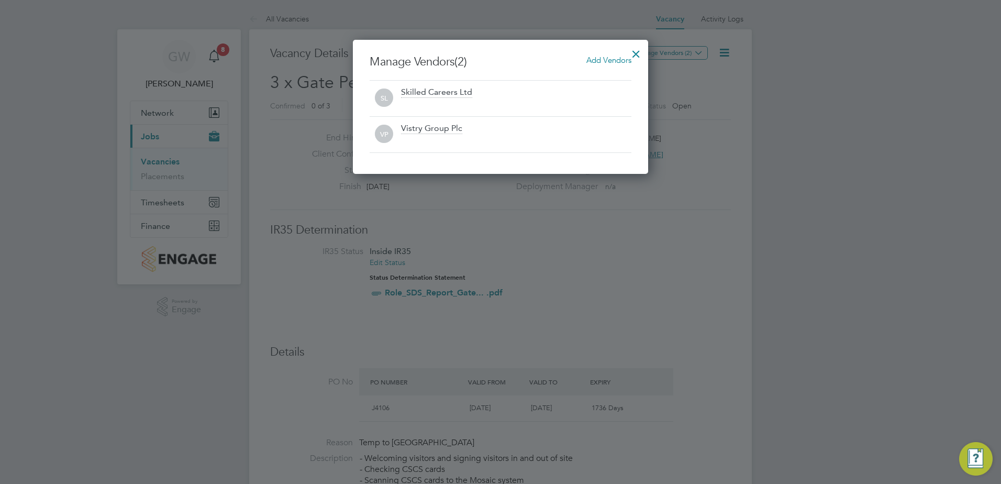
click at [633, 53] on div at bounding box center [636, 51] width 19 height 19
